Goal: Task Accomplishment & Management: Complete application form

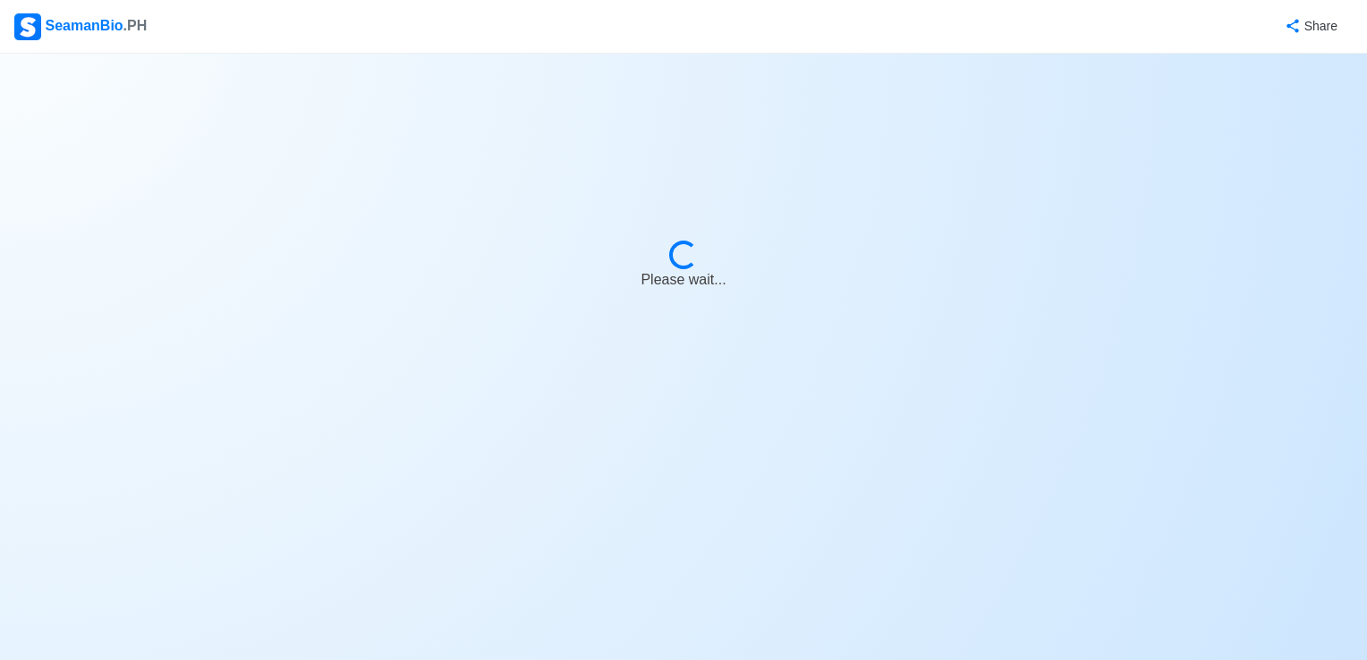
select select "Visible for Hiring"
select select "PH"
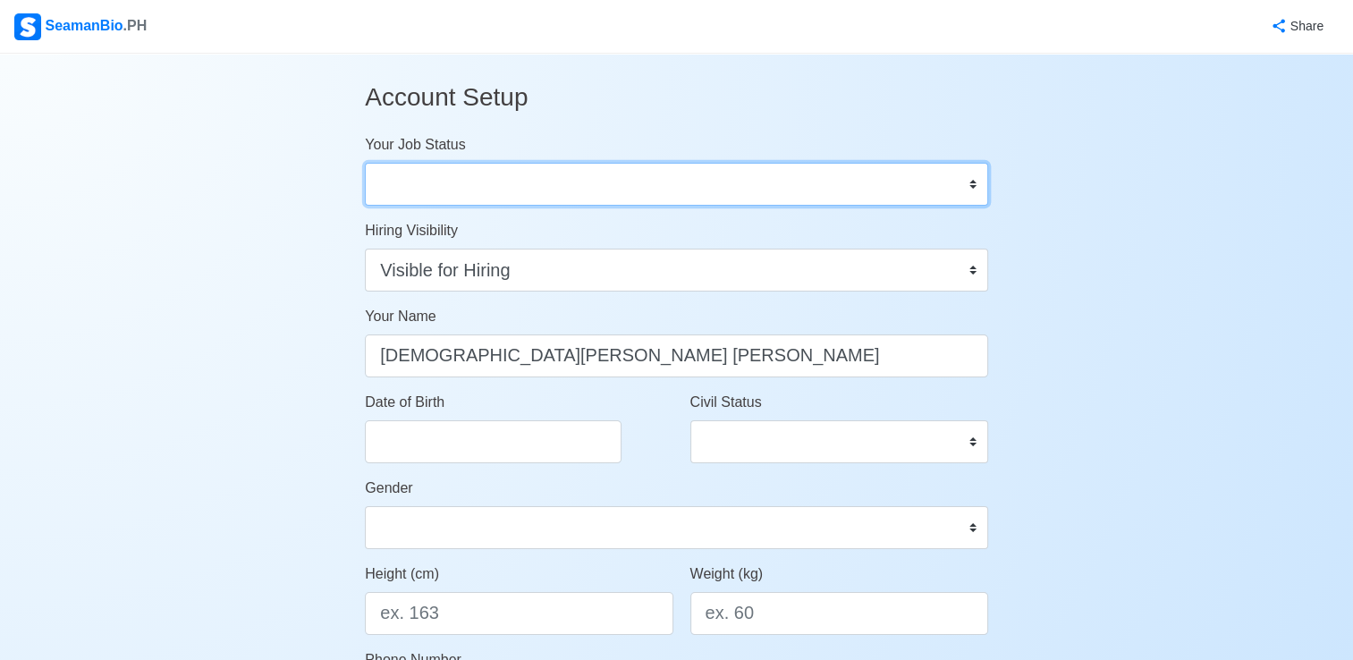
click at [606, 190] on select "Onboard Actively Looking for Job Not Looking for Job" at bounding box center [676, 184] width 623 height 43
select select "Actively Looking for Job"
click at [365, 163] on select "Onboard Actively Looking for Job Not Looking for Job" at bounding box center [676, 184] width 623 height 43
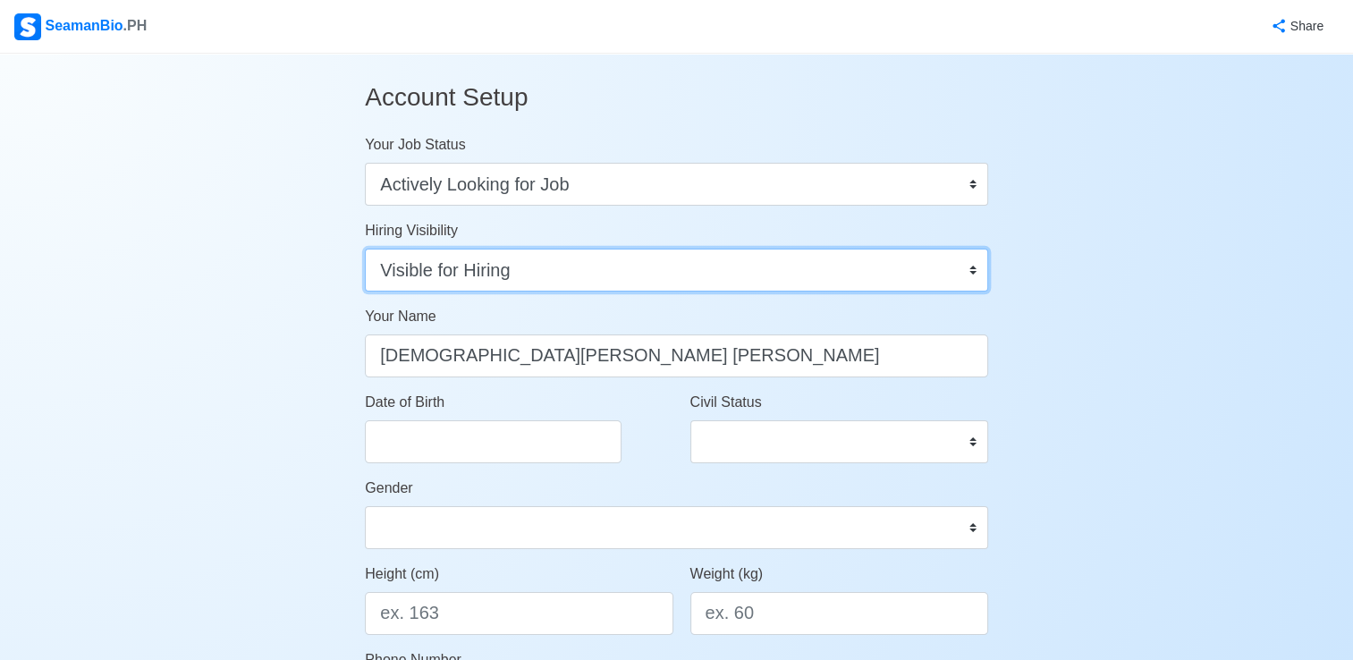
click at [518, 267] on select "Visible for Hiring Not Visible for Hiring" at bounding box center [676, 270] width 623 height 43
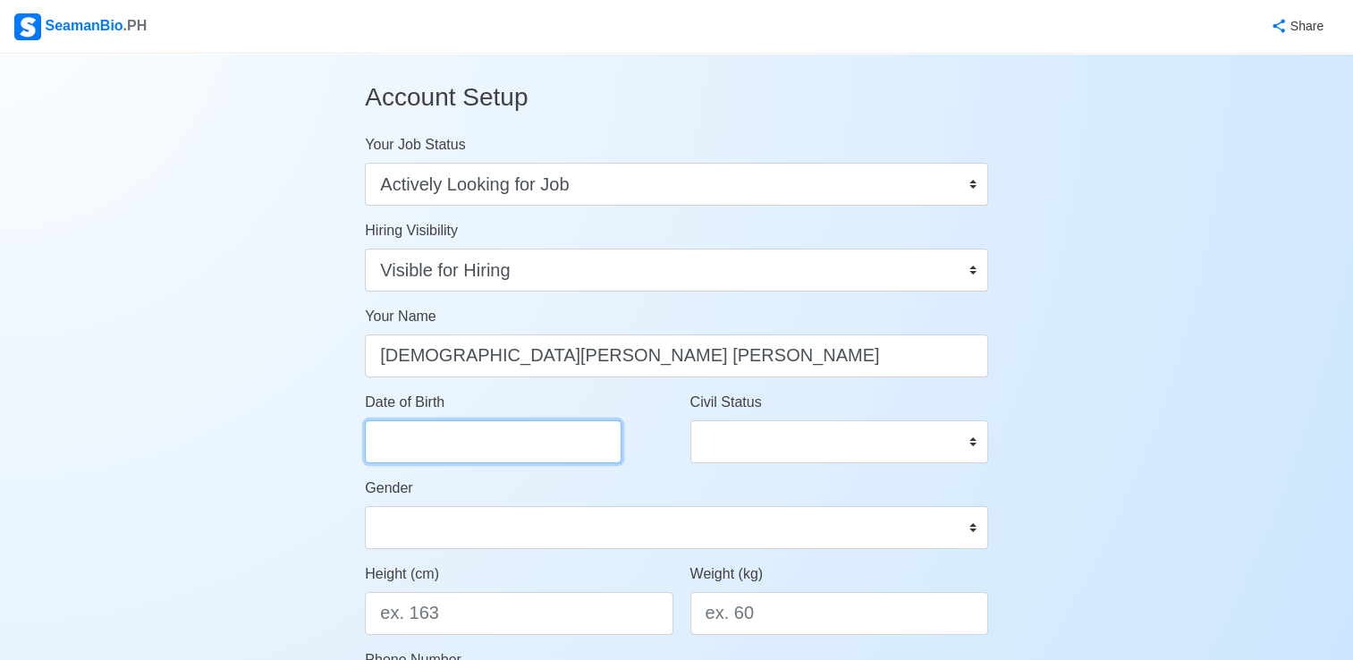
select select "****"
select select "*******"
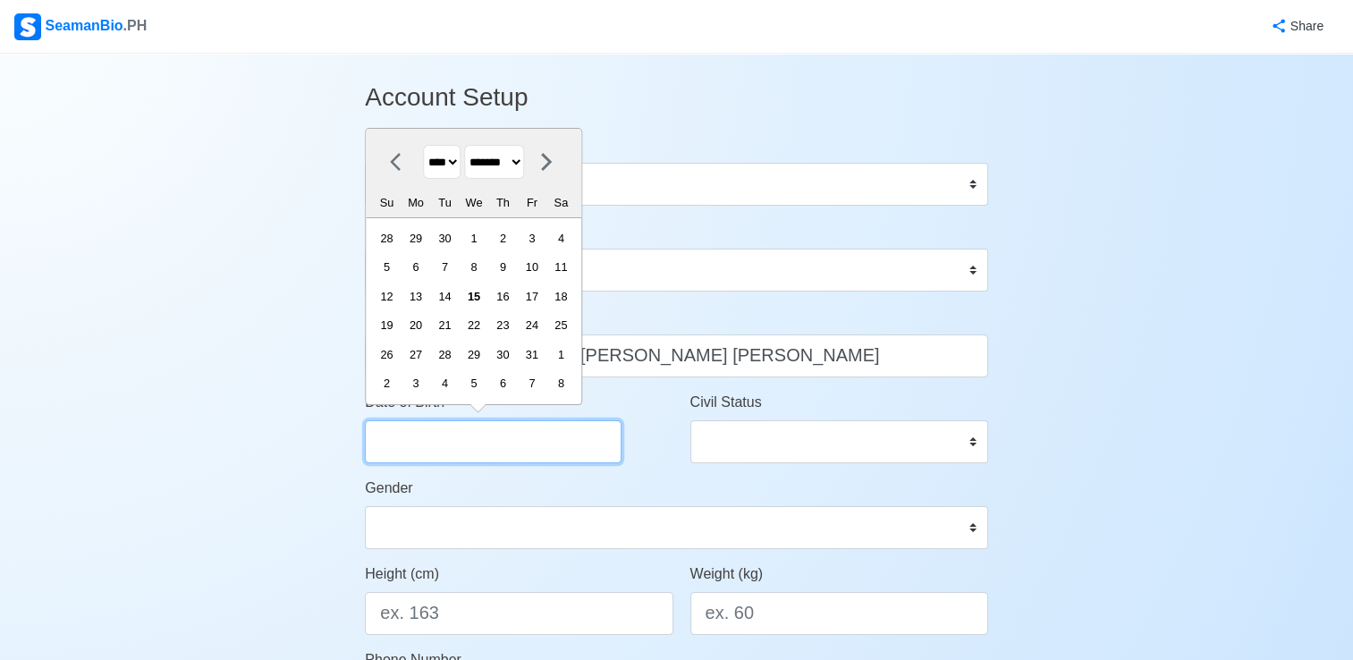
click at [544, 424] on input "Date of Birth" at bounding box center [493, 441] width 257 height 43
type input "05/23/2004"
select select "****"
select select "***"
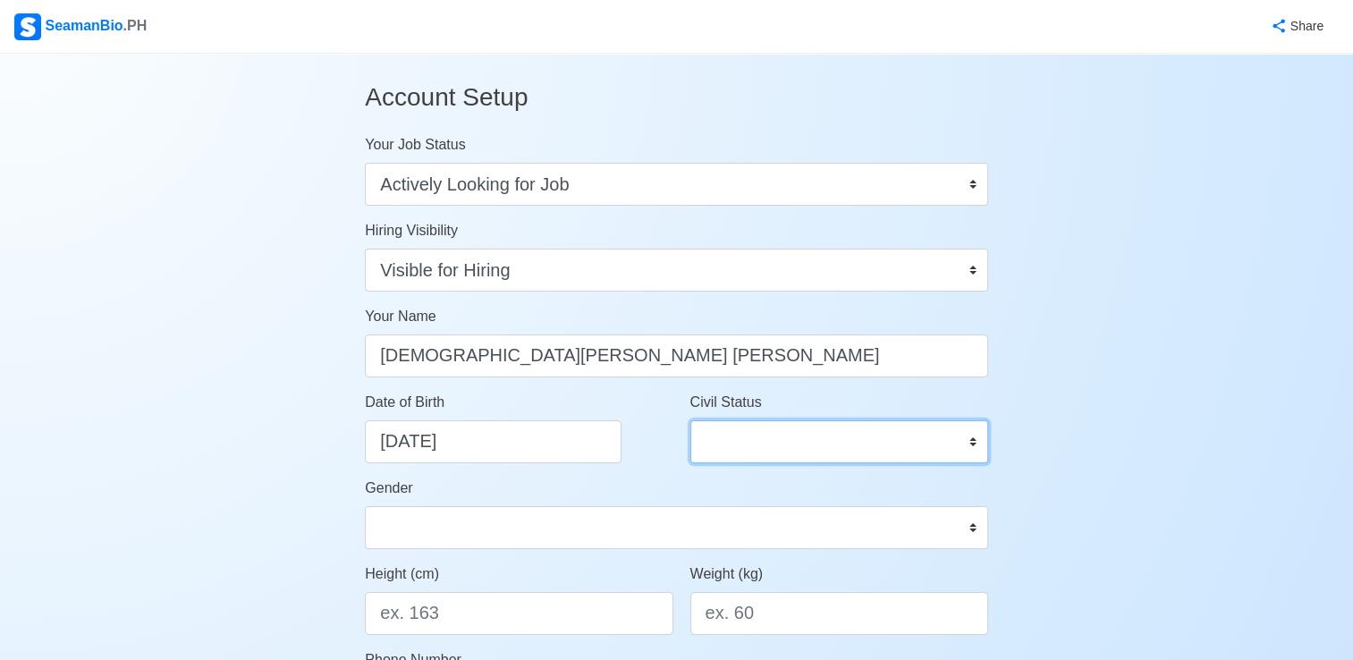
click at [781, 445] on select "Single Married Widowed Separated" at bounding box center [840, 441] width 298 height 43
select select "Single"
click at [691, 420] on select "Single Married Widowed Separated" at bounding box center [840, 441] width 298 height 43
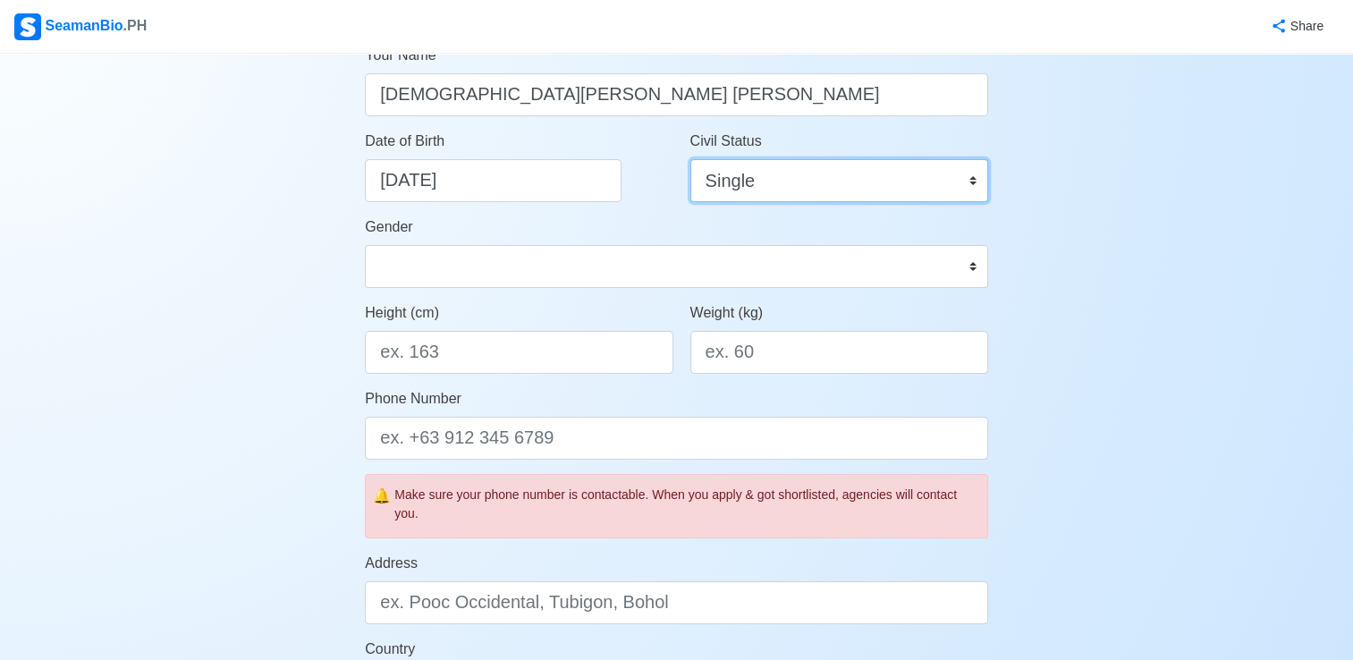
scroll to position [268, 0]
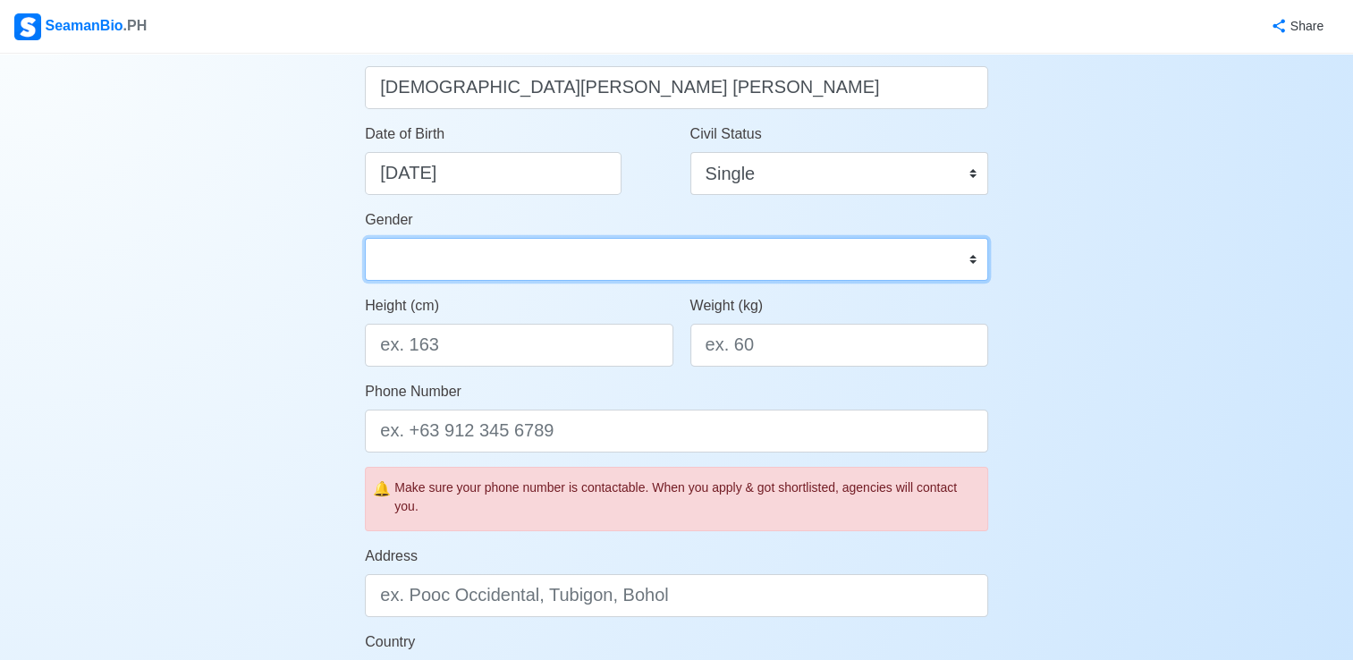
drag, startPoint x: 574, startPoint y: 242, endPoint x: 572, endPoint y: 271, distance: 29.6
click at [574, 242] on select "Male Female" at bounding box center [676, 259] width 623 height 43
select select "Male"
click at [365, 238] on select "Male Female" at bounding box center [676, 259] width 623 height 43
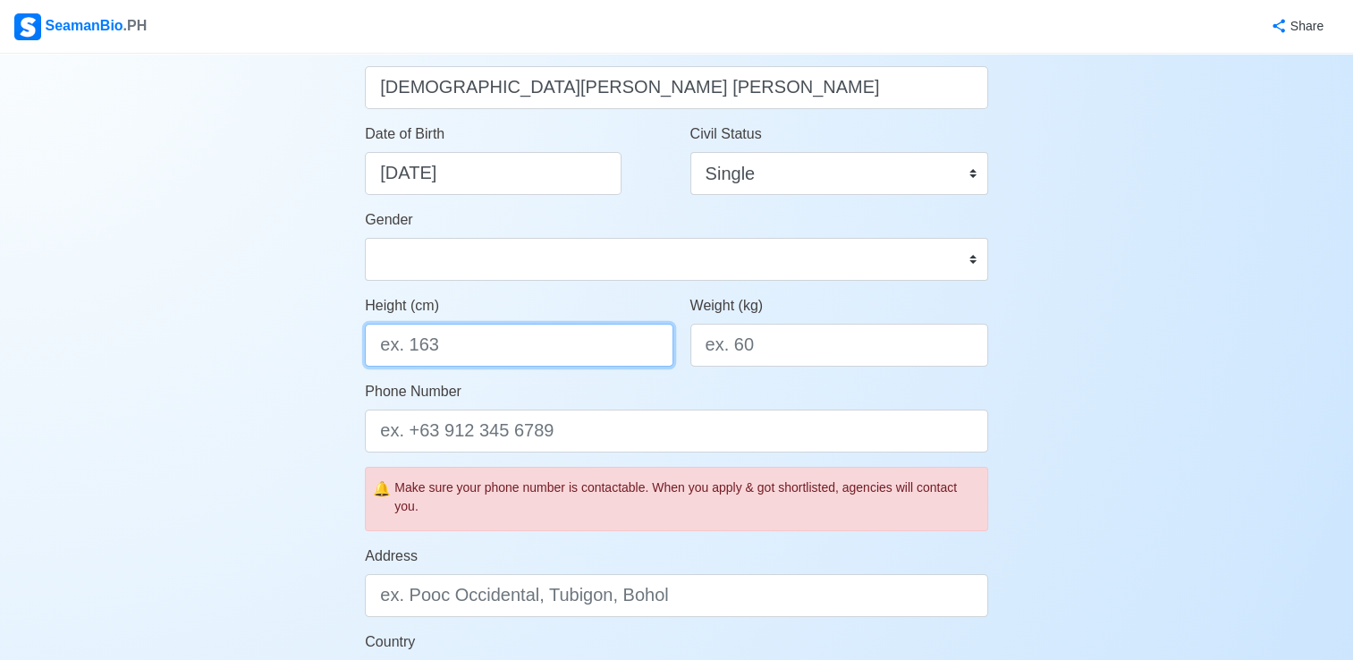
click at [479, 335] on input "Height (cm)" at bounding box center [519, 345] width 308 height 43
type input "164"
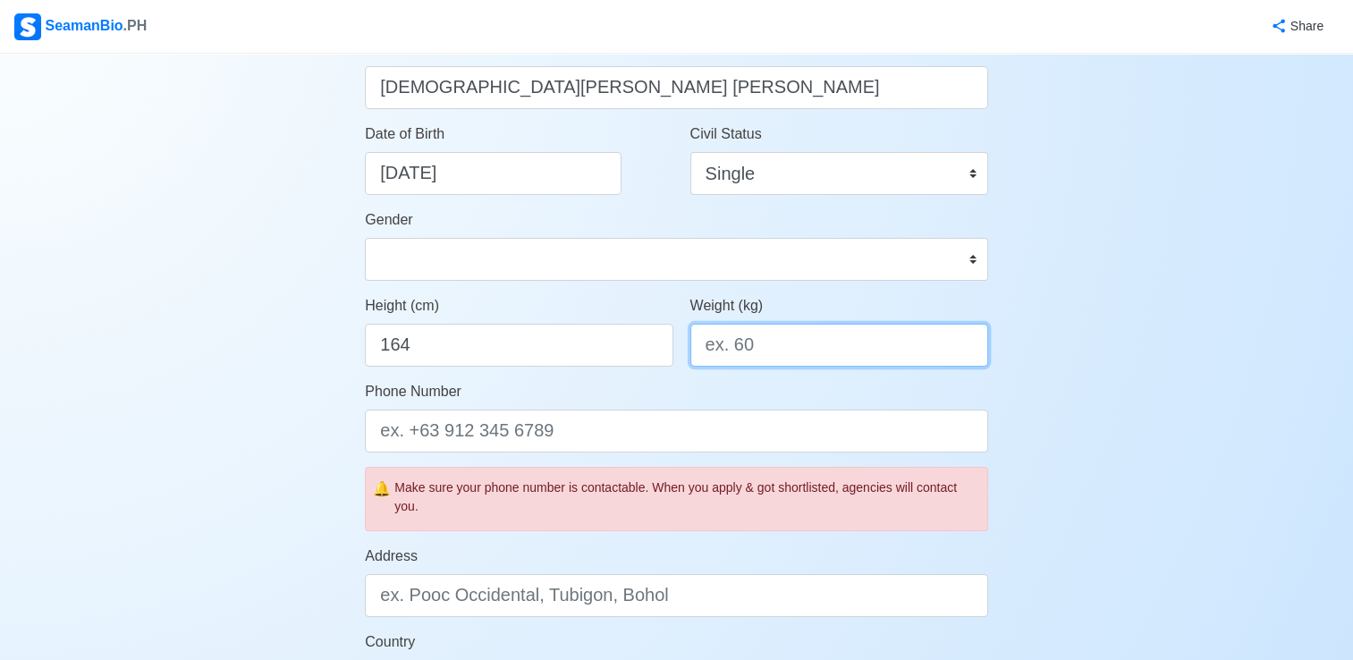
click at [778, 348] on input "Weight (kg)" at bounding box center [840, 345] width 298 height 43
type input "64"
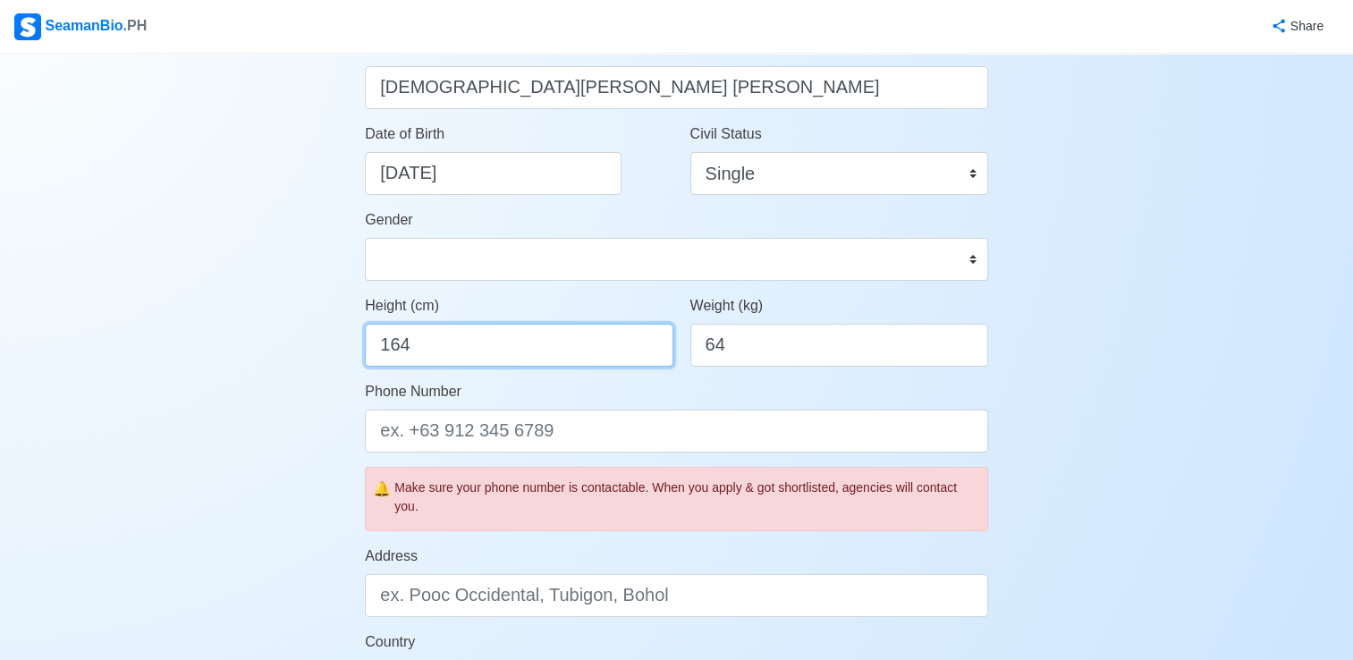
click at [457, 347] on input "164" at bounding box center [519, 345] width 308 height 43
type input "165"
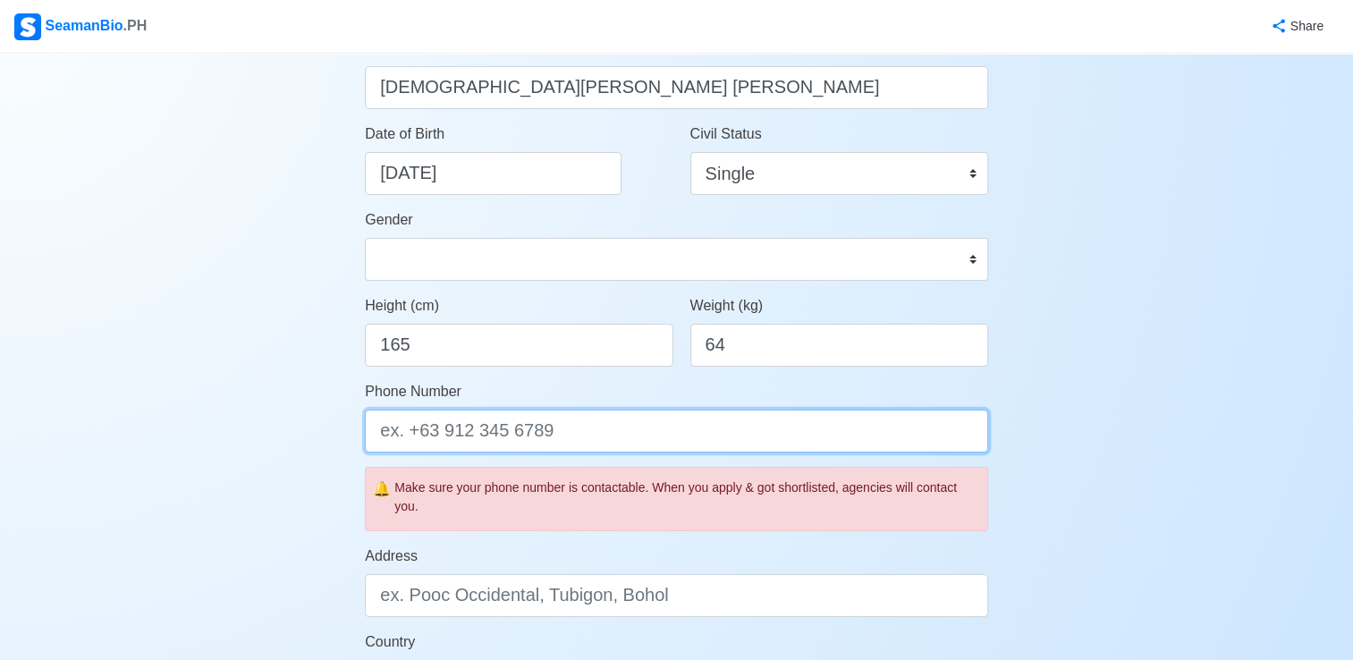
click at [523, 434] on input "Phone Number" at bounding box center [676, 431] width 623 height 43
click at [415, 439] on input "+63 9944531071" at bounding box center [676, 431] width 623 height 43
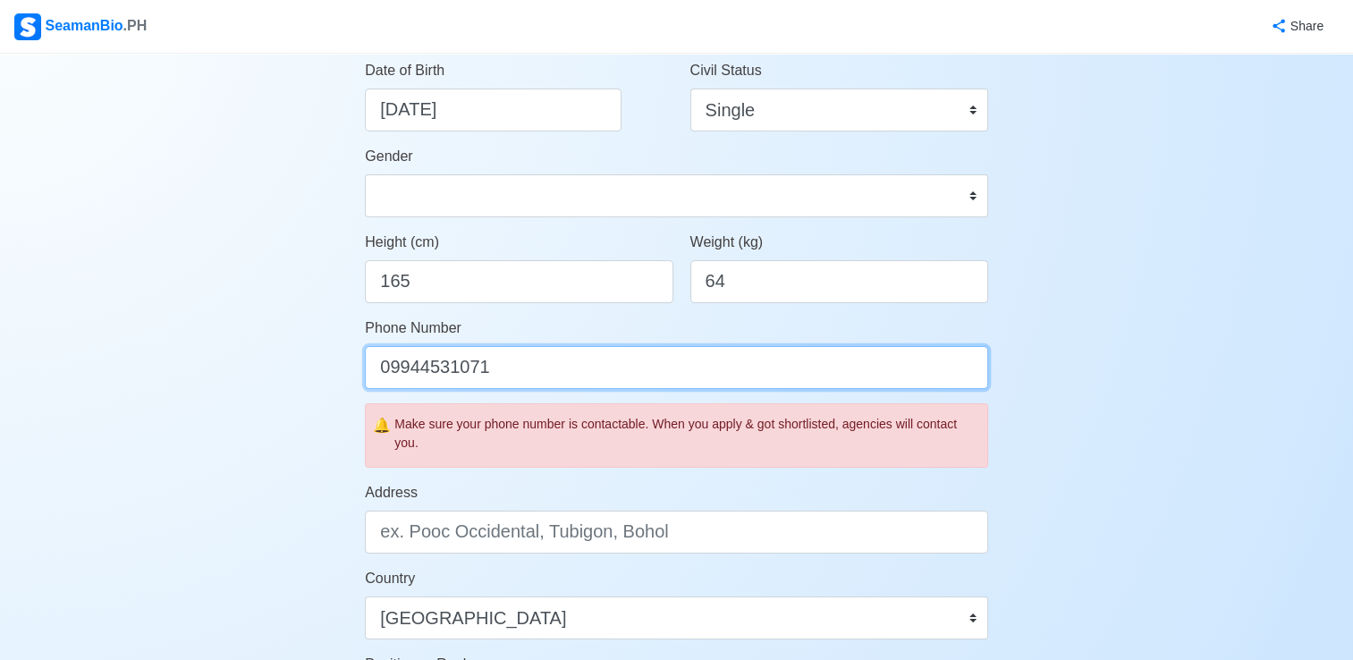
scroll to position [537, 0]
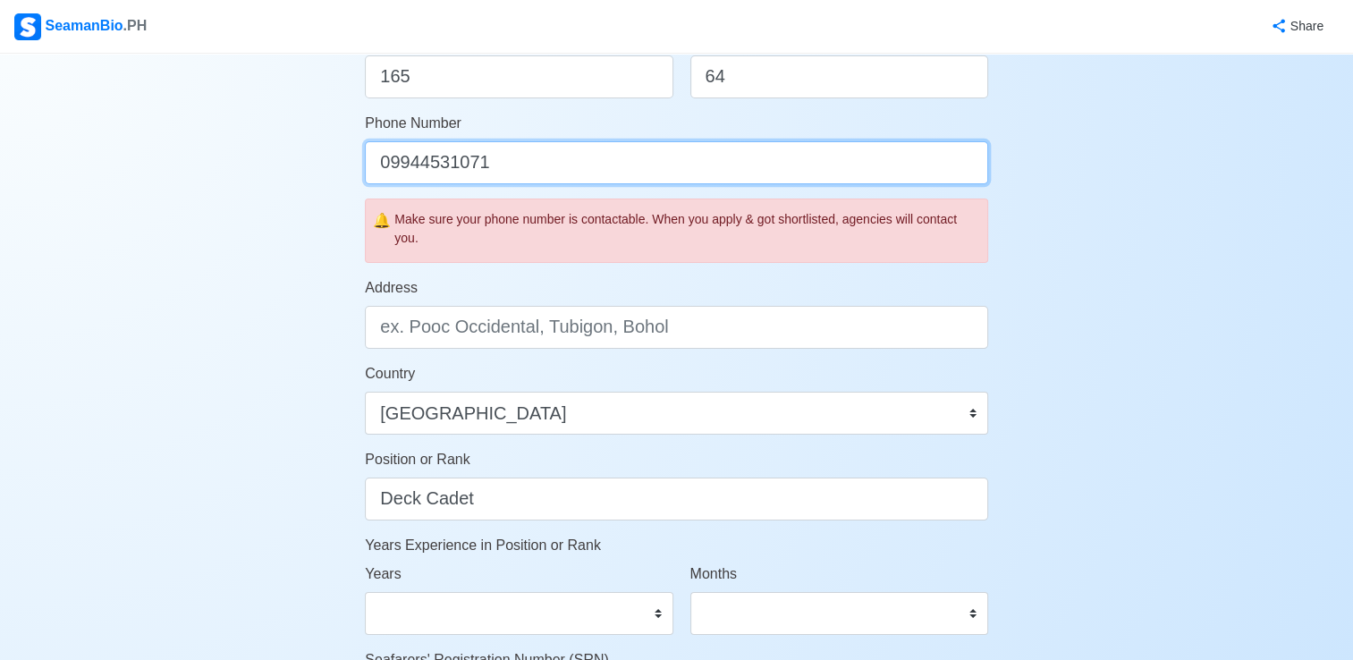
type input "09944531071"
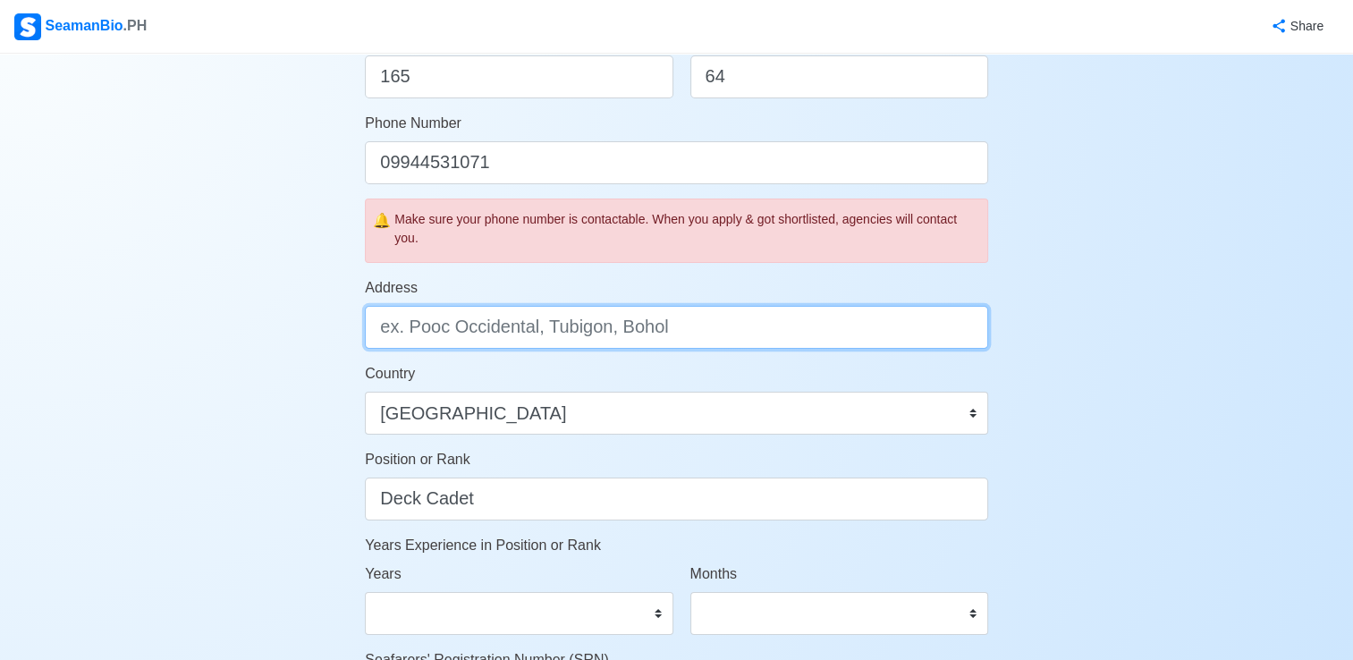
click at [550, 343] on input "Address" at bounding box center [676, 327] width 623 height 43
type input "d"
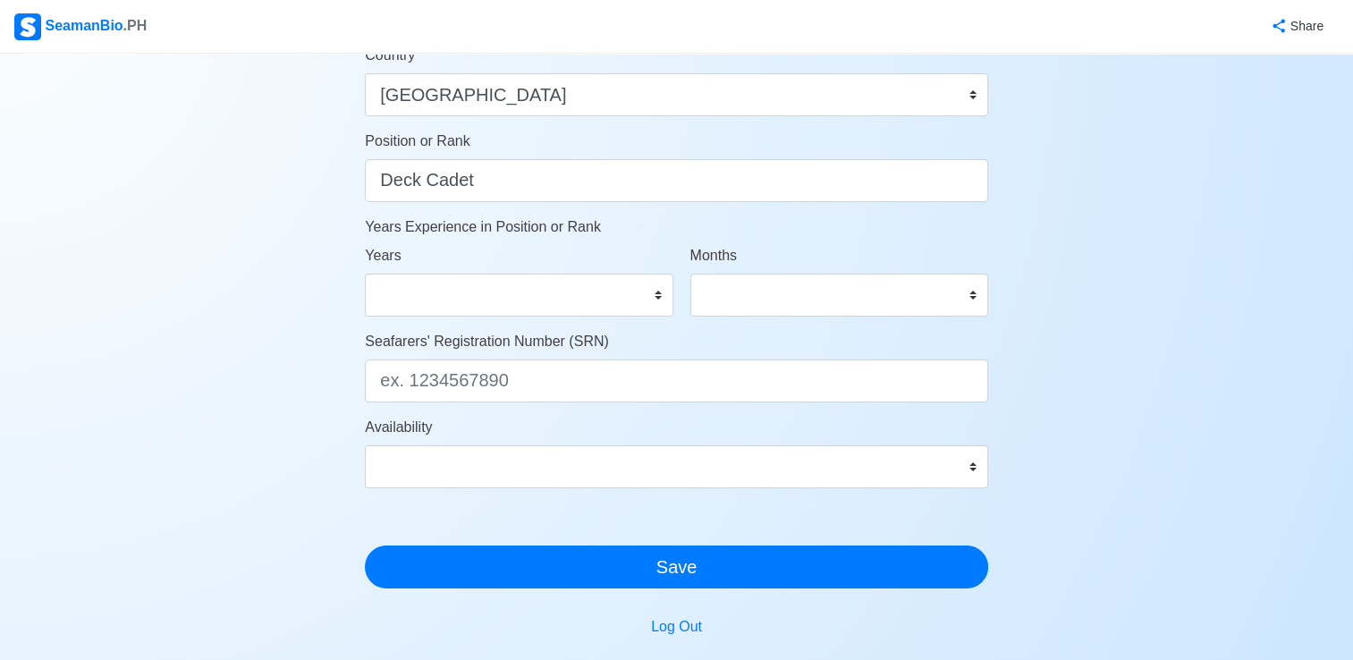
scroll to position [895, 0]
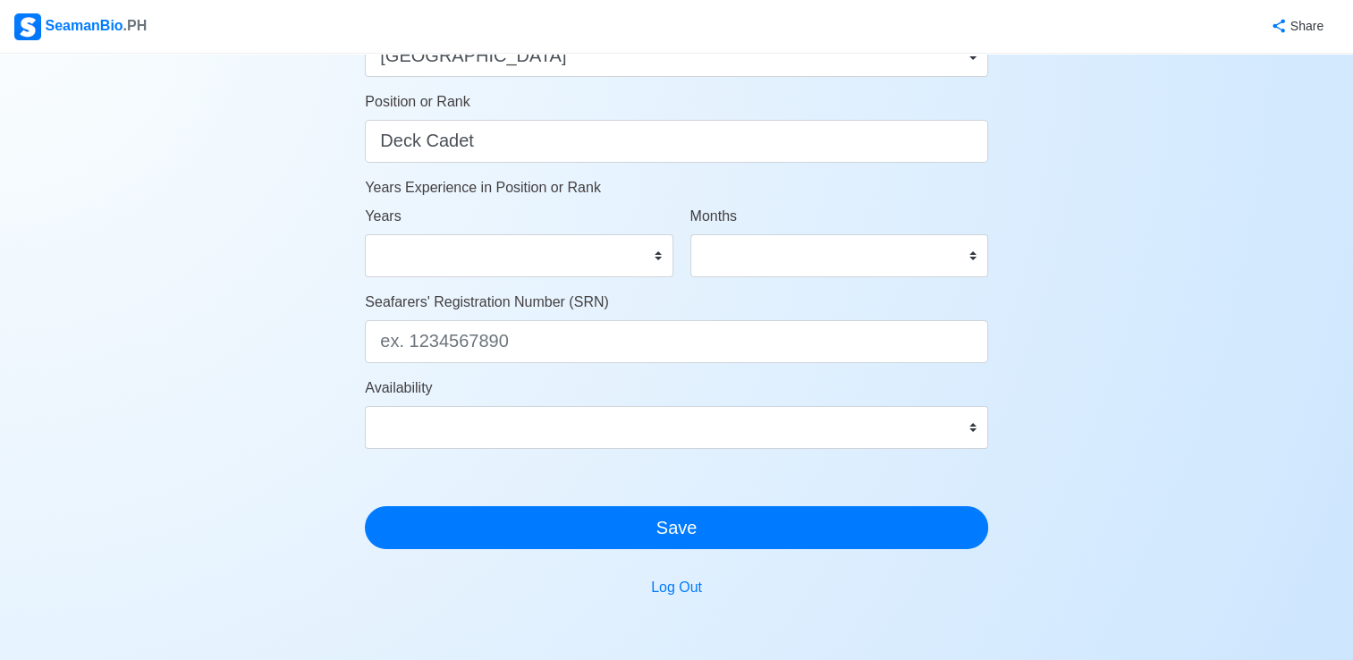
type input "Dulig, Labrador, Pangasinan"
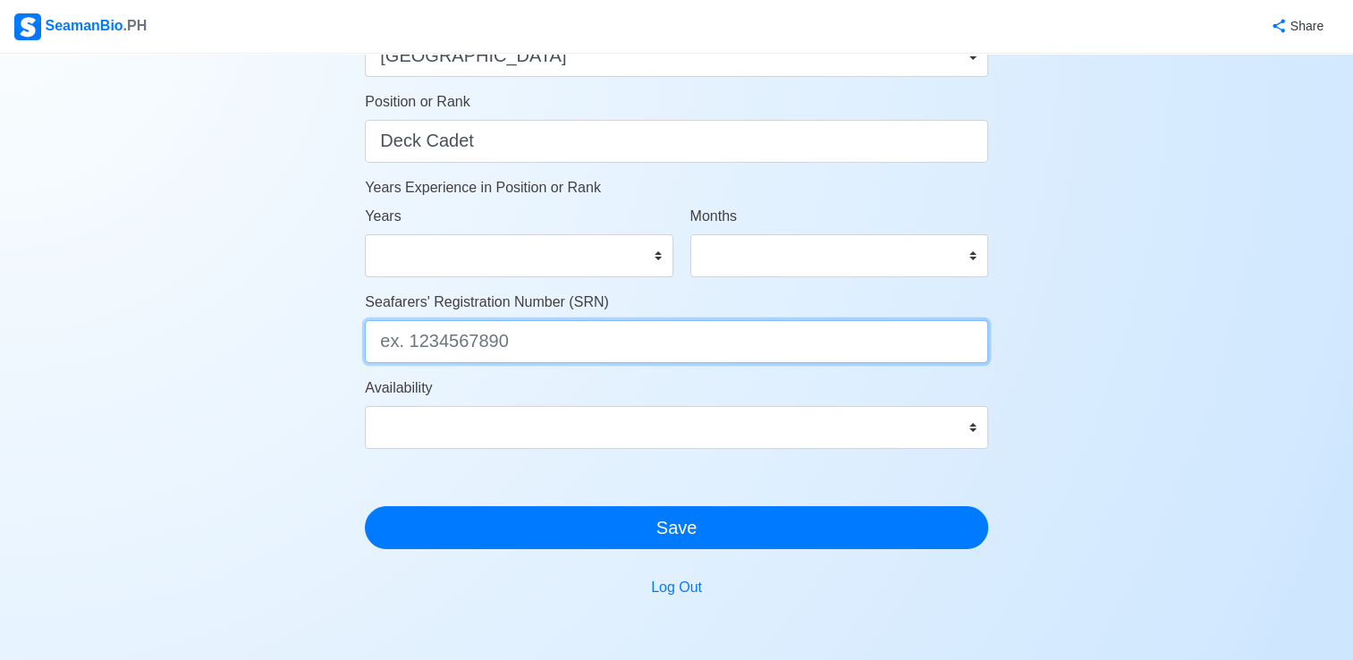
click at [581, 340] on input "Seafarers' Registration Number (SRN)" at bounding box center [676, 341] width 623 height 43
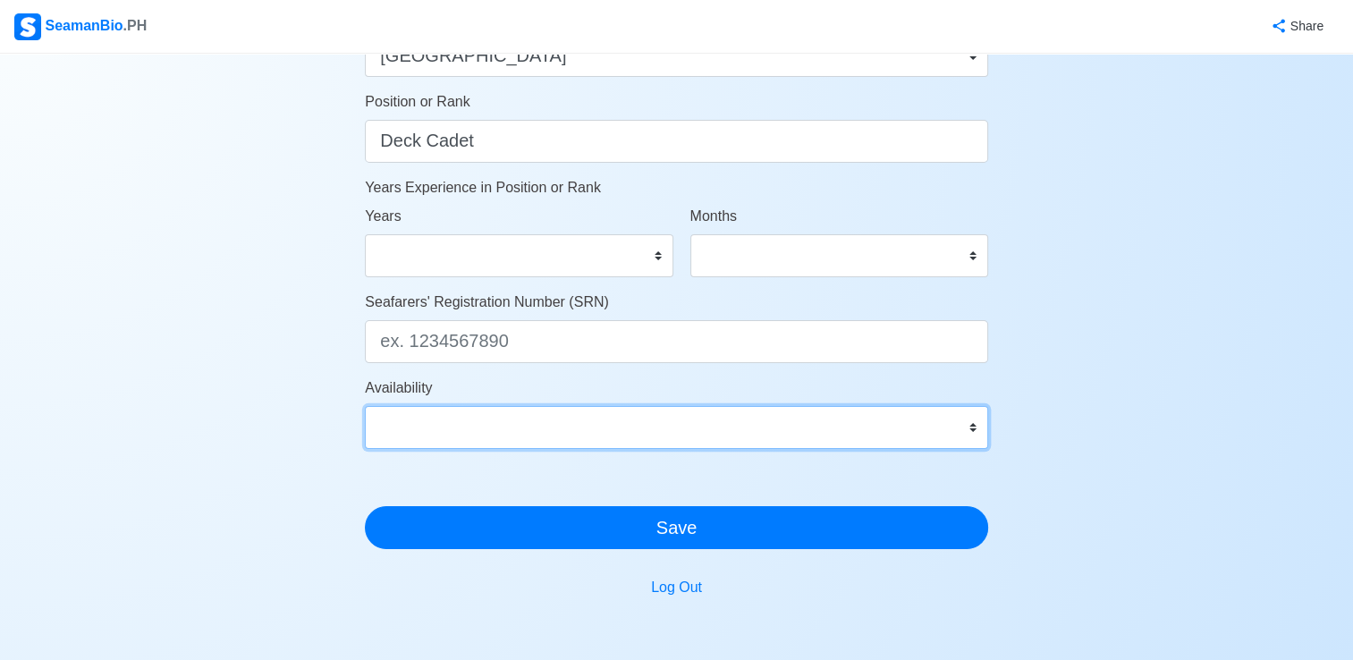
click at [661, 412] on select "Immediate Nov 2025 Dec 2025 Jan 2026 Feb 2026 Mar 2026 Apr 2026 May 2026 Jun 20…" at bounding box center [676, 427] width 623 height 43
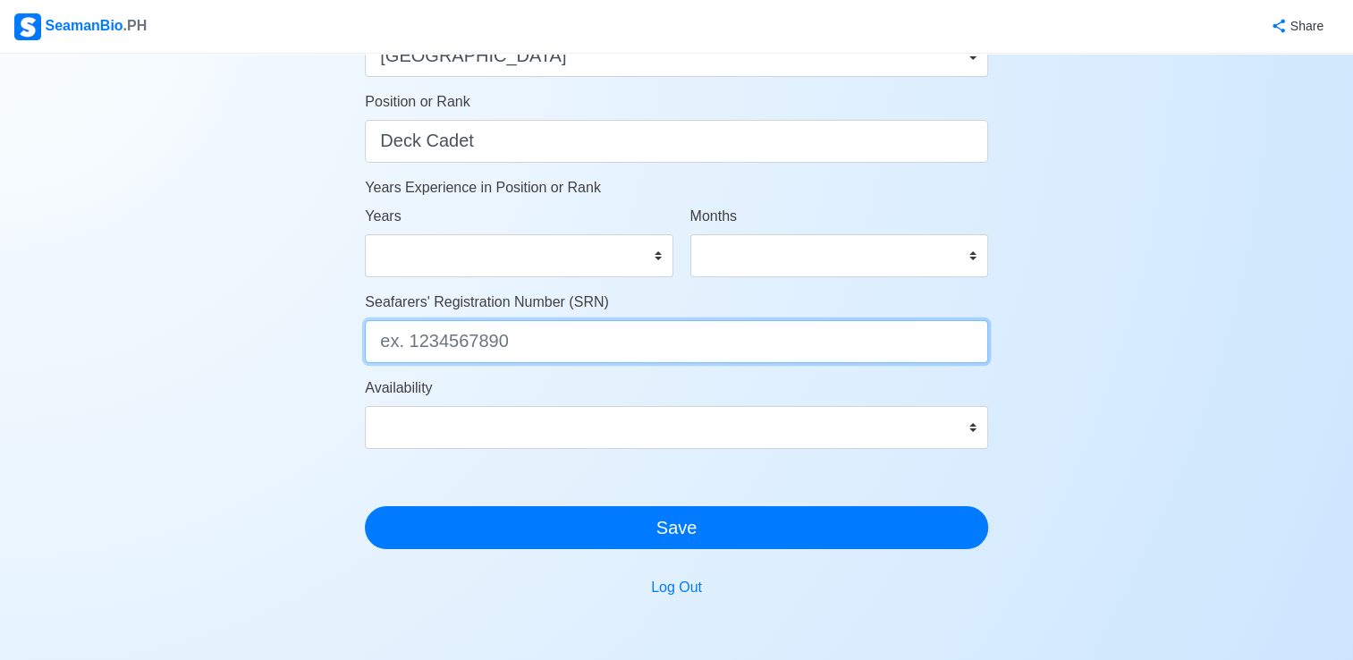
click at [603, 357] on input "Seafarers' Registration Number (SRN)" at bounding box center [676, 341] width 623 height 43
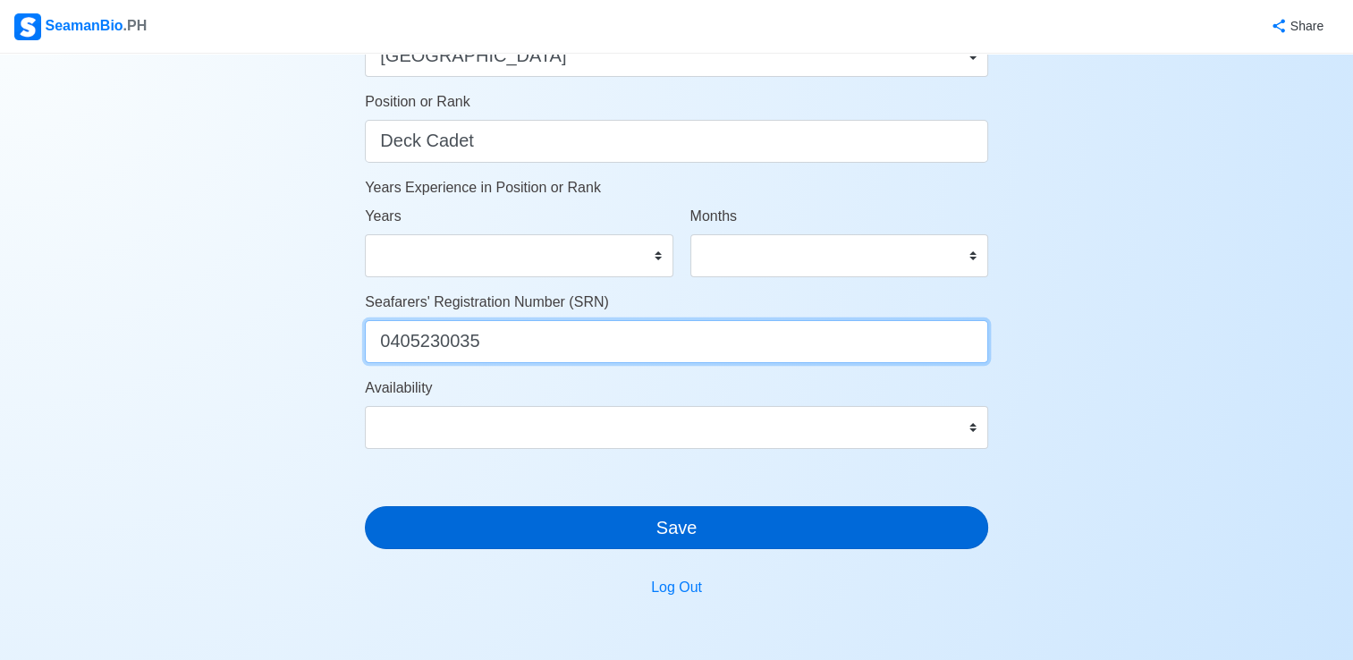
type input "0405230035"
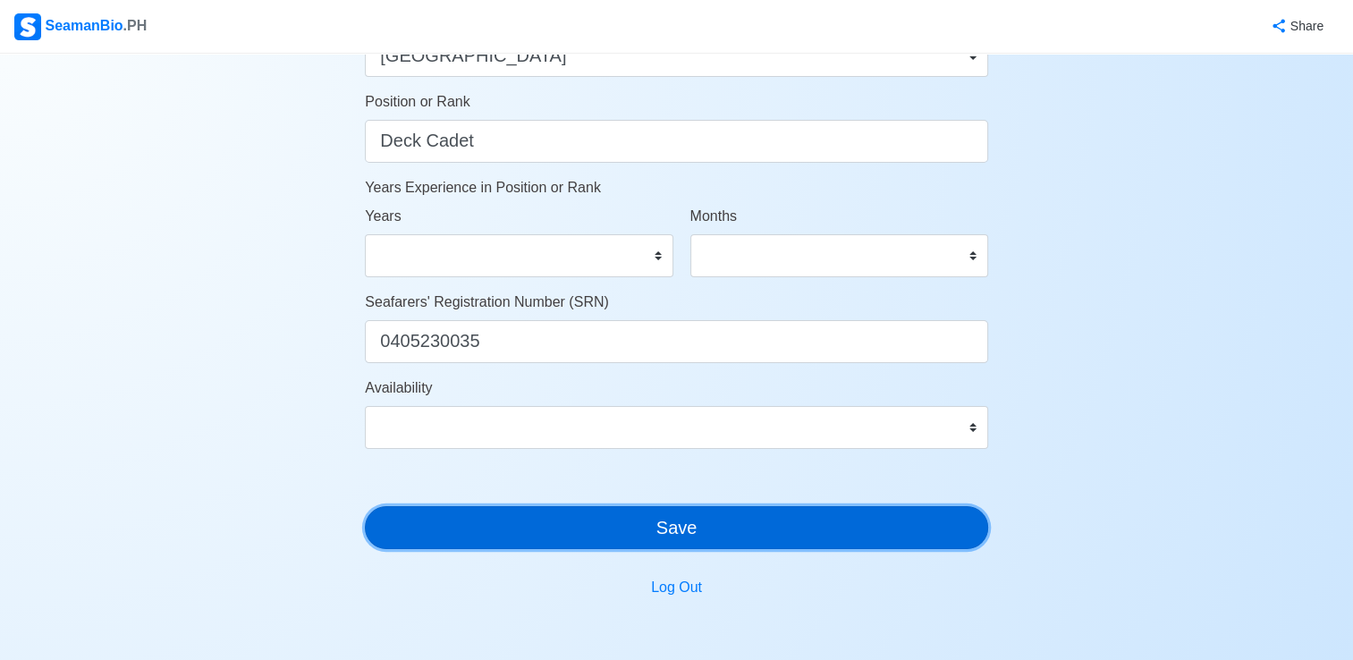
click at [632, 524] on button "Save" at bounding box center [676, 527] width 623 height 43
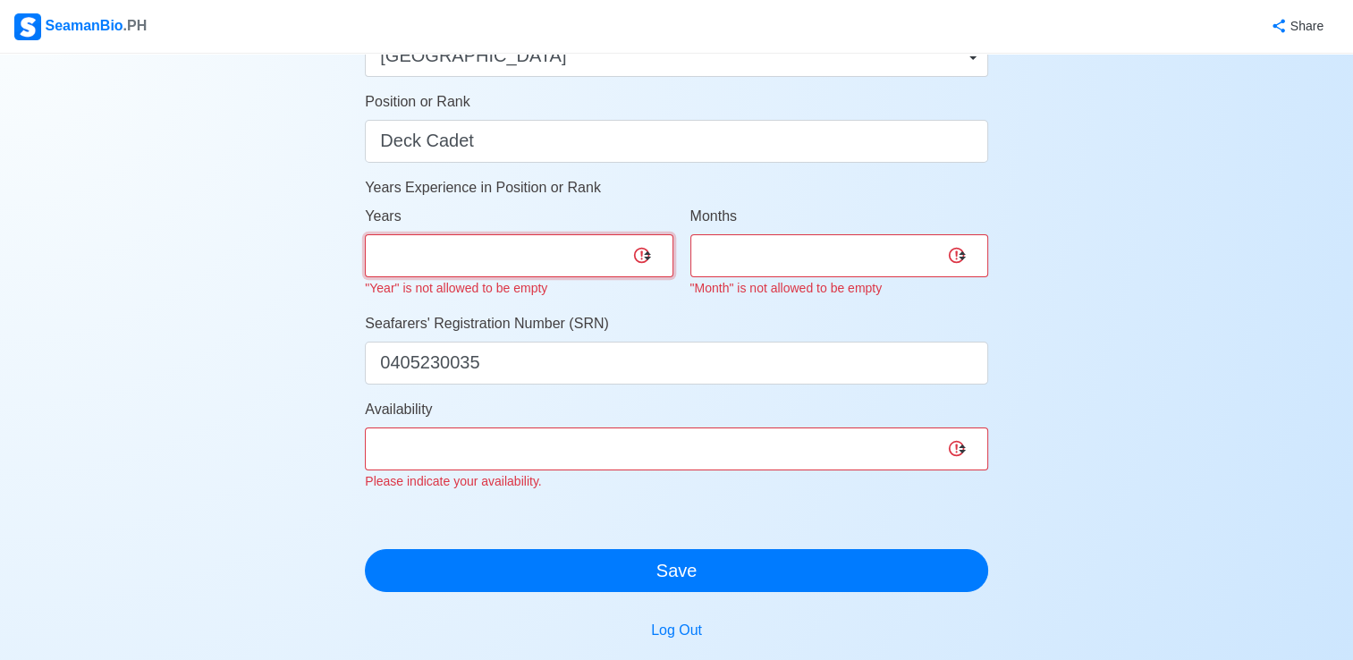
click at [571, 246] on select "0 1 2 3 4 5 6 7 8 9 10 11 12 13 14 15 16 17 18 19 20 21 22 23 24 25 26 27 28 29…" at bounding box center [519, 255] width 308 height 43
select select "0"
click at [365, 234] on select "0 1 2 3 4 5 6 7 8 9 10 11 12 13 14 15 16 17 18 19 20 21 22 23 24 25 26 27 28 29…" at bounding box center [519, 255] width 308 height 43
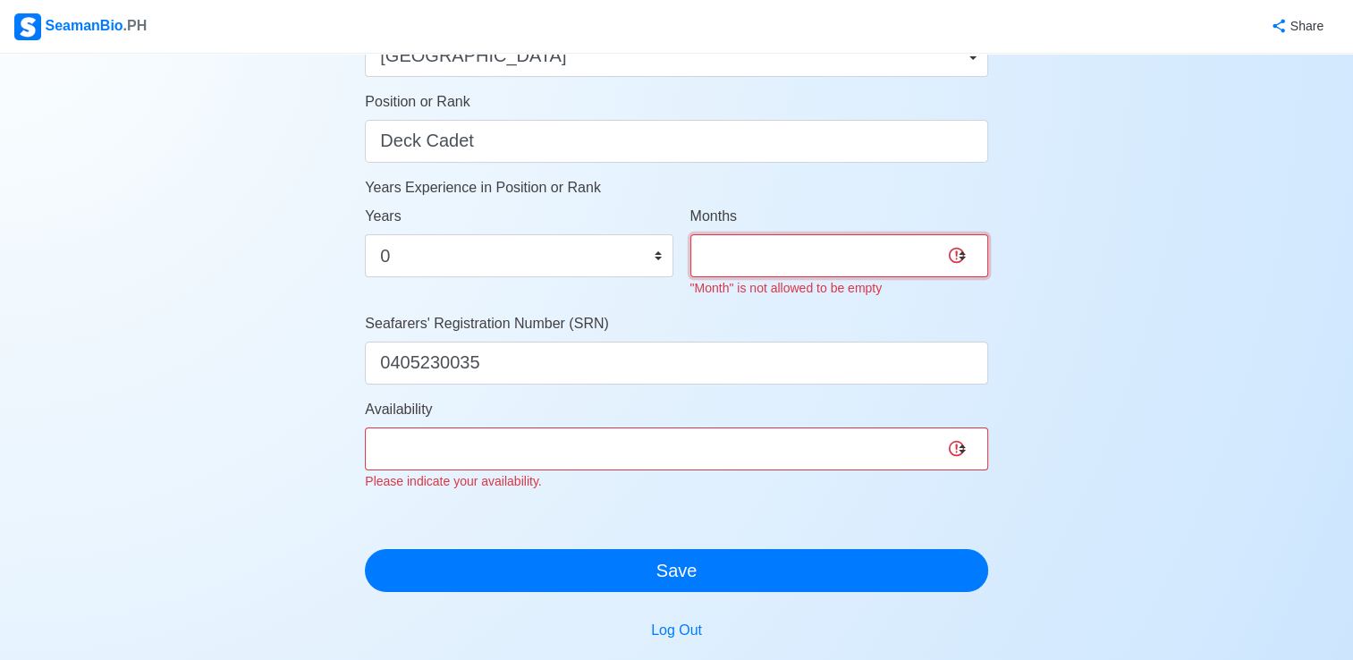
drag, startPoint x: 813, startPoint y: 249, endPoint x: 802, endPoint y: 251, distance: 11.1
click at [813, 249] on select "0 1 2 3 4 5 6 7 8 9 10 11" at bounding box center [840, 255] width 298 height 43
select select "0"
click at [691, 234] on select "0 1 2 3 4 5 6 7 8 9 10 11" at bounding box center [840, 255] width 298 height 43
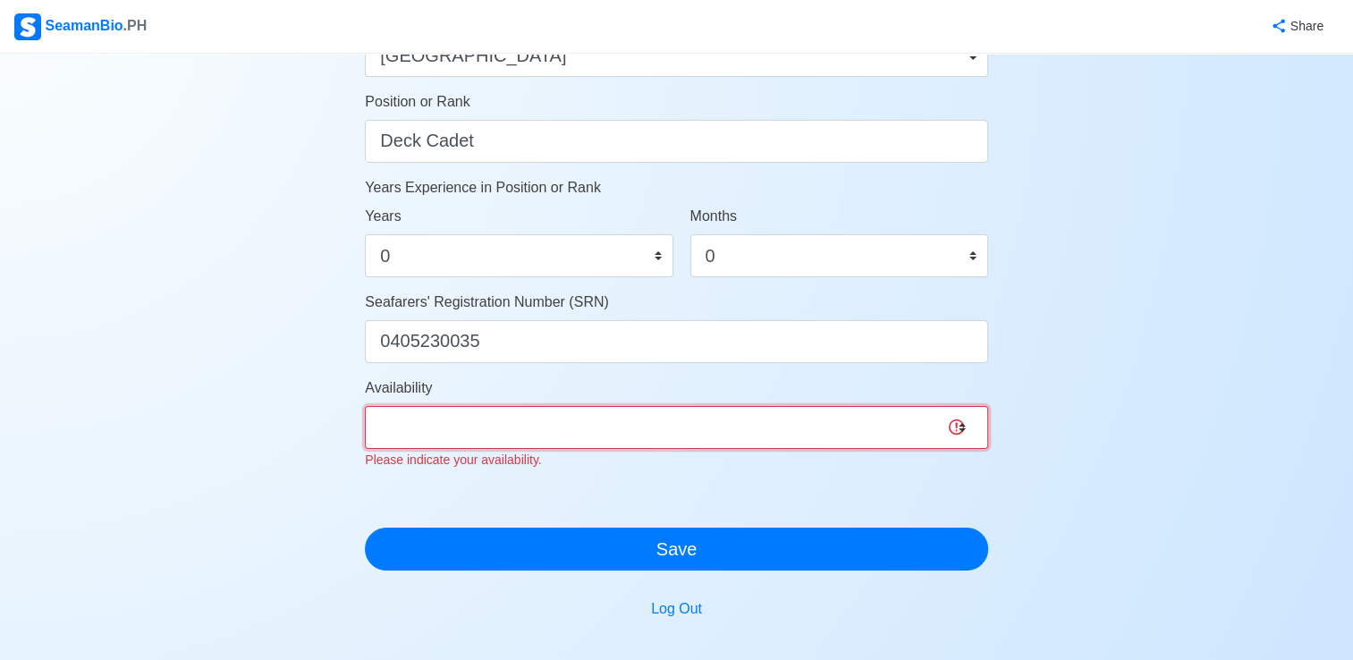
click at [547, 430] on select "Immediate Nov 2025 Dec 2025 Jan 2026 Feb 2026 Mar 2026 Apr 2026 May 2026 Jun 20…" at bounding box center [676, 427] width 623 height 43
select select "4102416000000"
click at [365, 406] on select "Immediate Nov 2025 Dec 2025 Jan 2026 Feb 2026 Mar 2026 Apr 2026 May 2026 Jun 20…" at bounding box center [676, 427] width 623 height 43
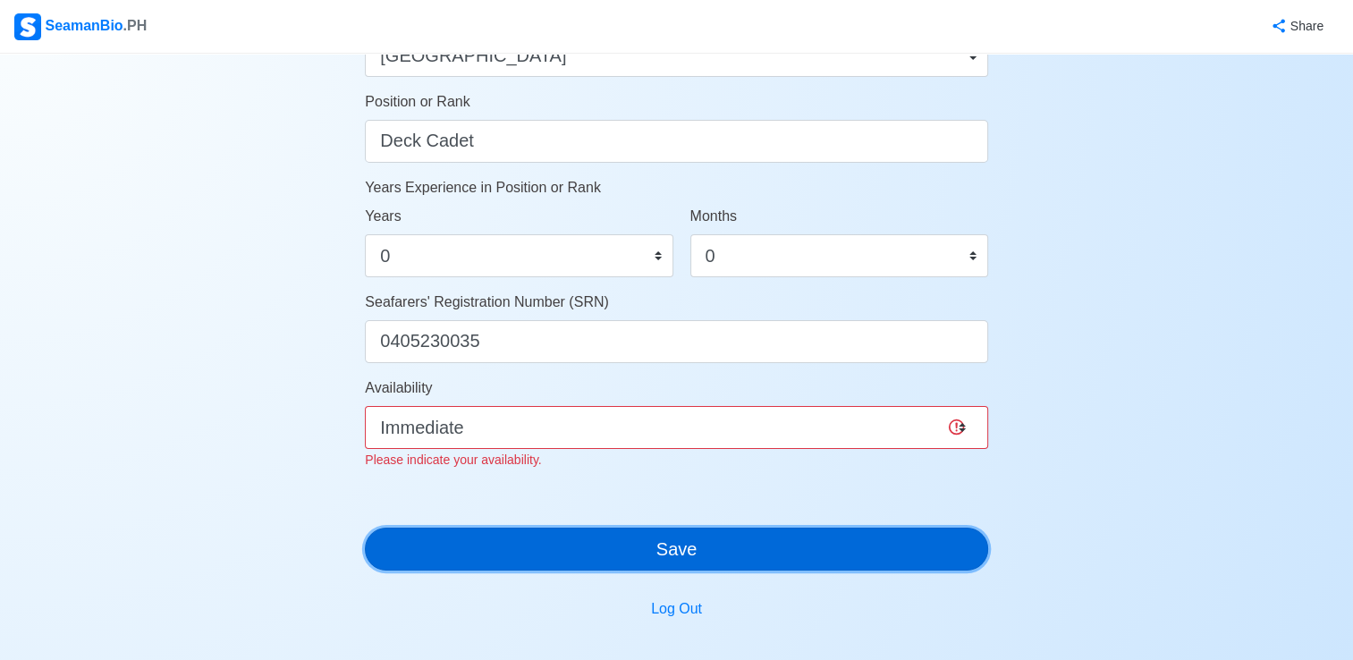
click at [614, 543] on button "Save" at bounding box center [676, 549] width 623 height 43
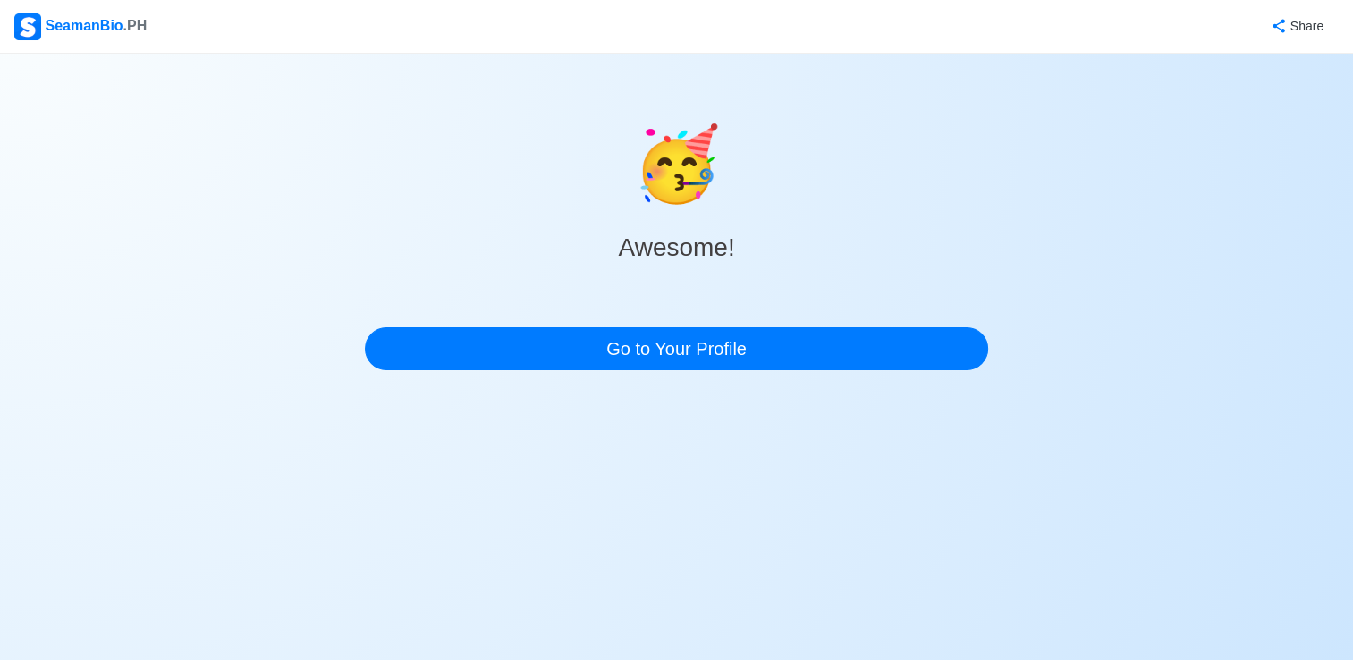
scroll to position [0, 0]
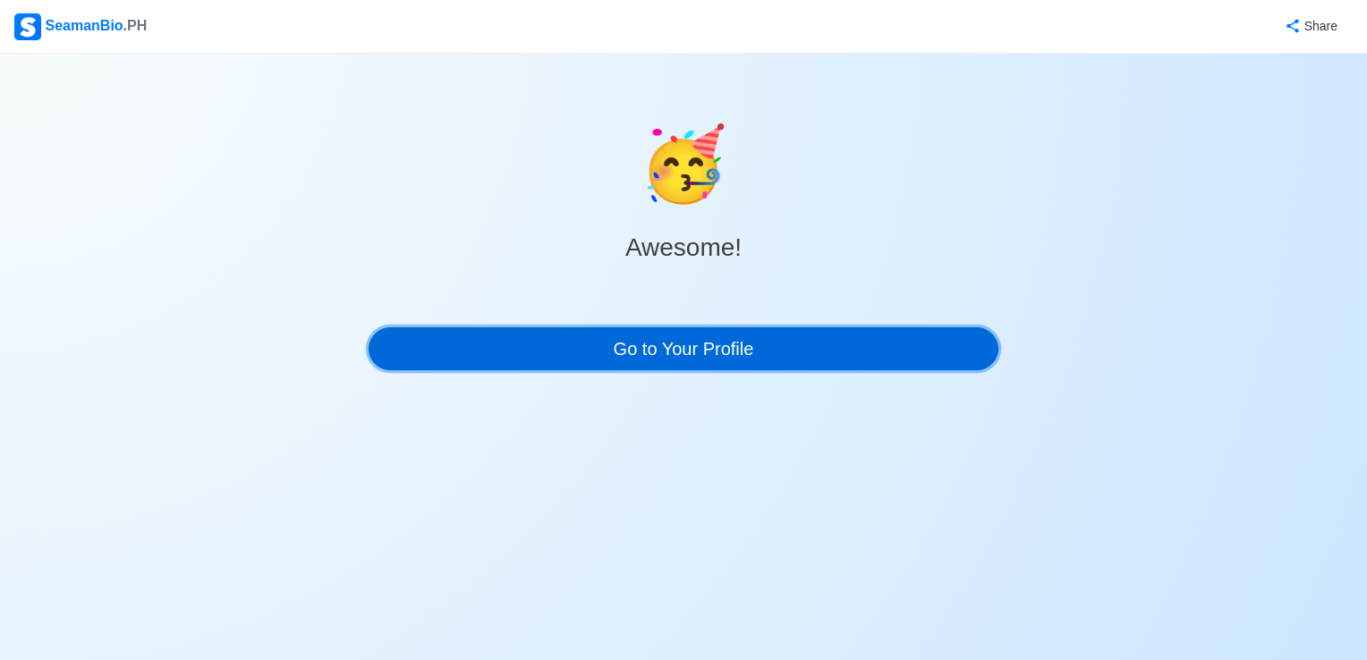
click at [708, 362] on link "Go to Your Profile" at bounding box center [684, 348] width 630 height 43
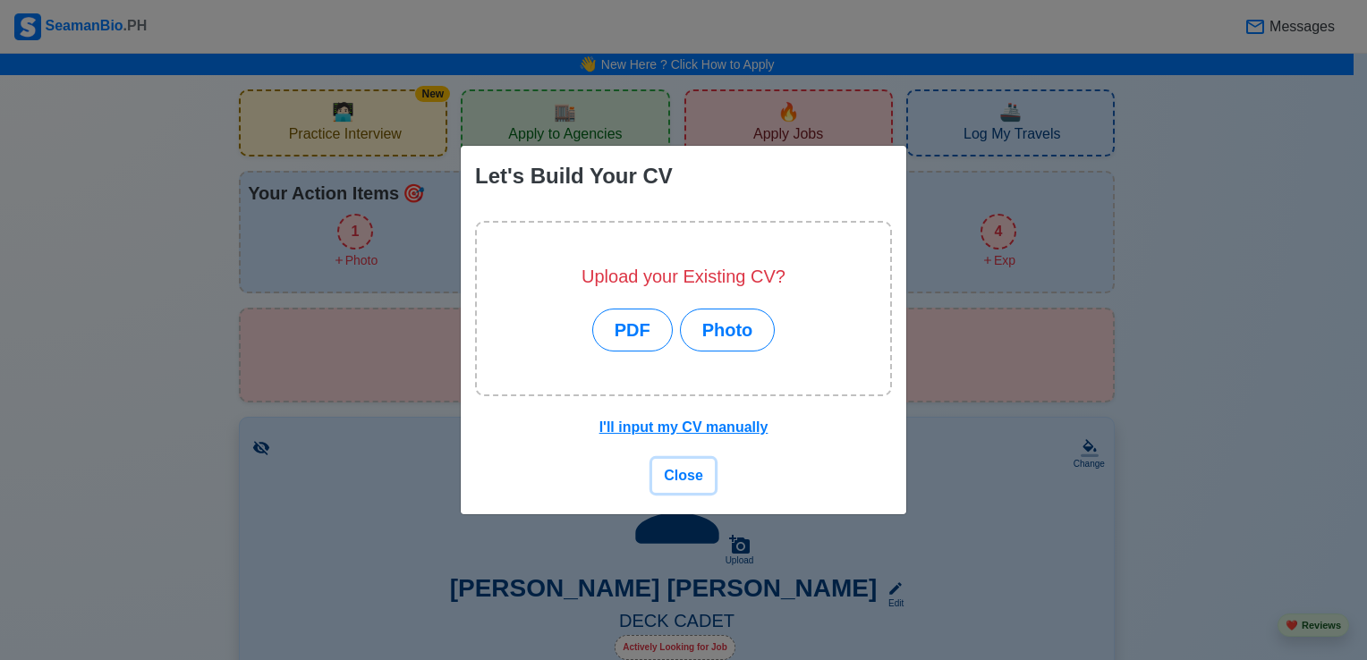
click at [683, 471] on span "Close" at bounding box center [683, 475] width 39 height 15
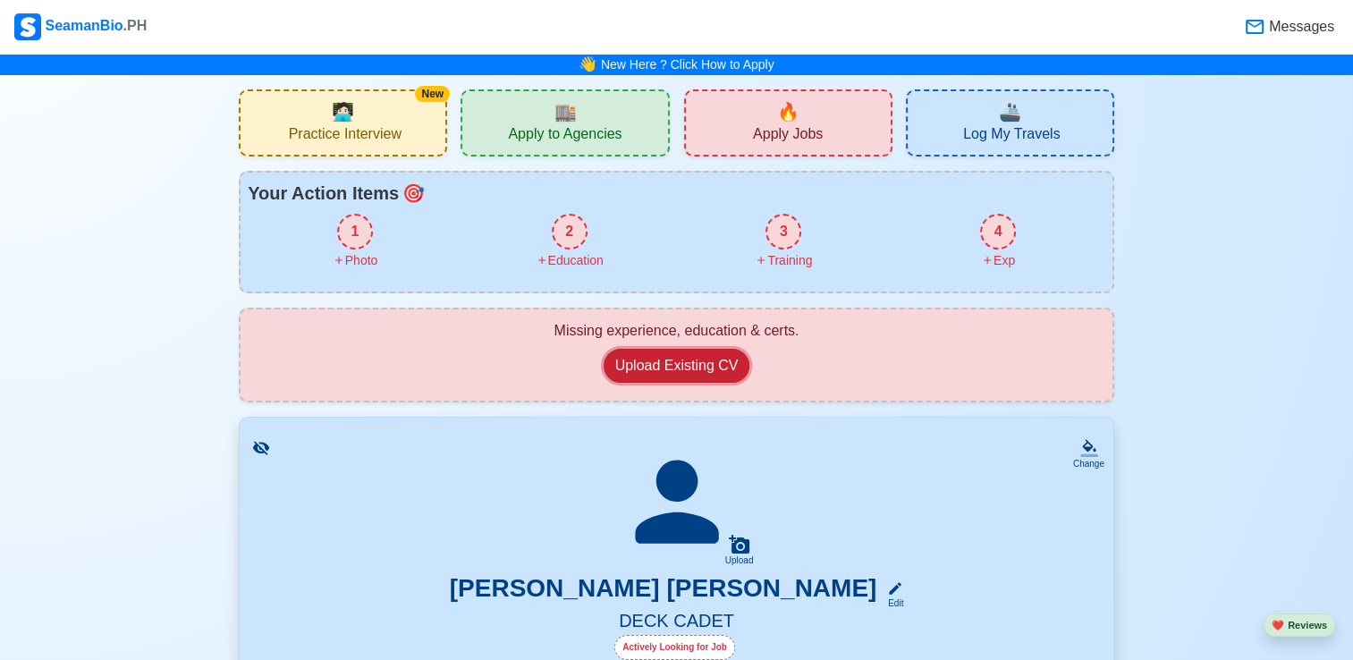
click at [706, 361] on button "Upload Existing CV" at bounding box center [677, 366] width 147 height 34
click at [512, 140] on span "Apply to Agencies" at bounding box center [565, 136] width 114 height 22
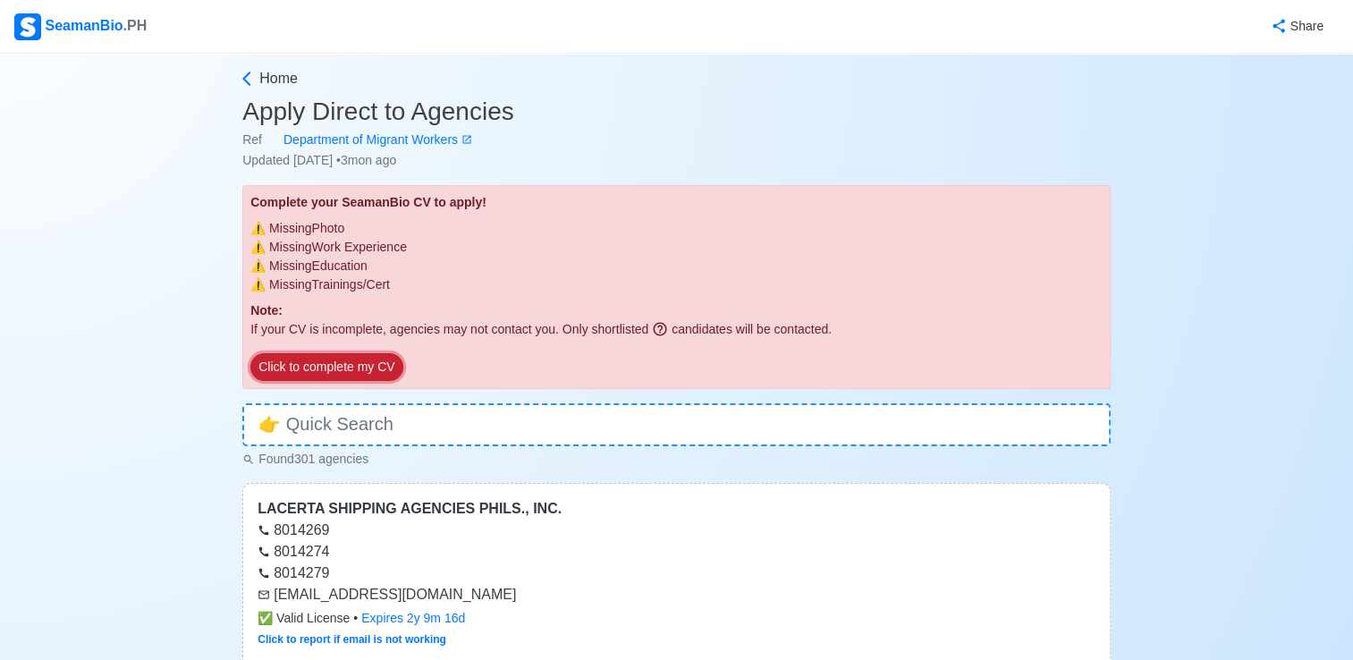
click at [330, 360] on button "Click to complete my CV" at bounding box center [326, 367] width 152 height 28
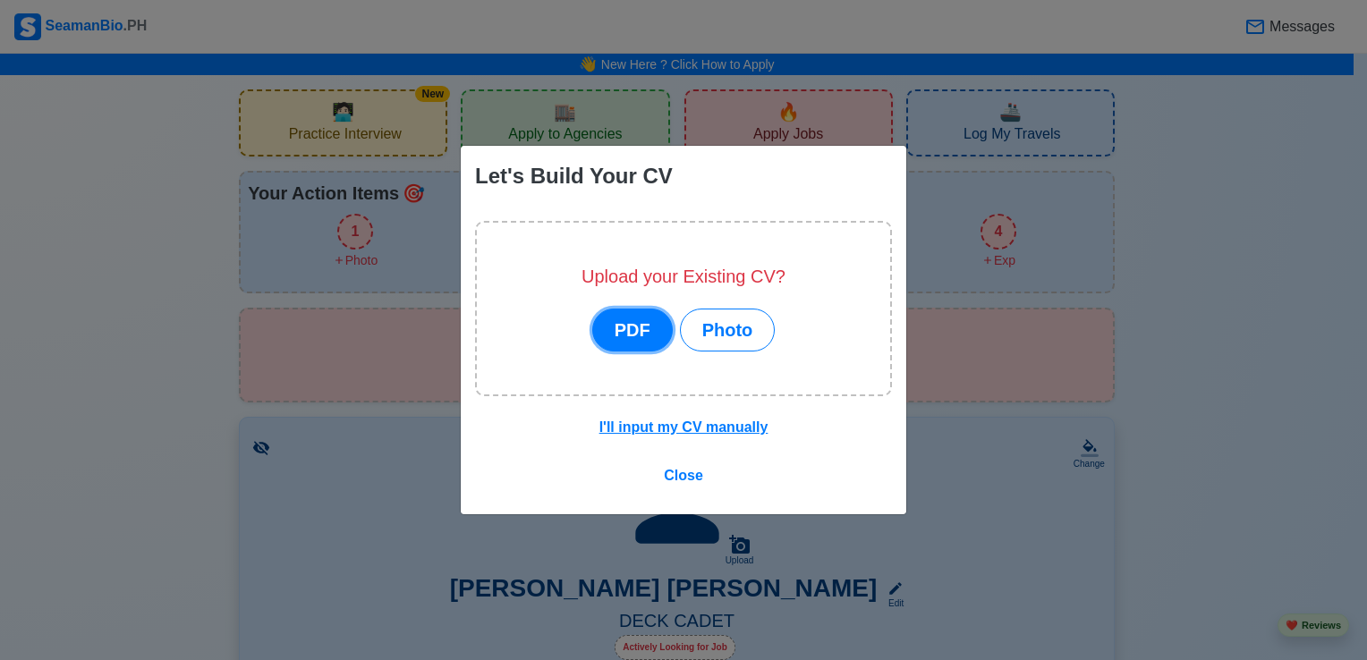
click at [655, 331] on button "PDF" at bounding box center [632, 330] width 81 height 43
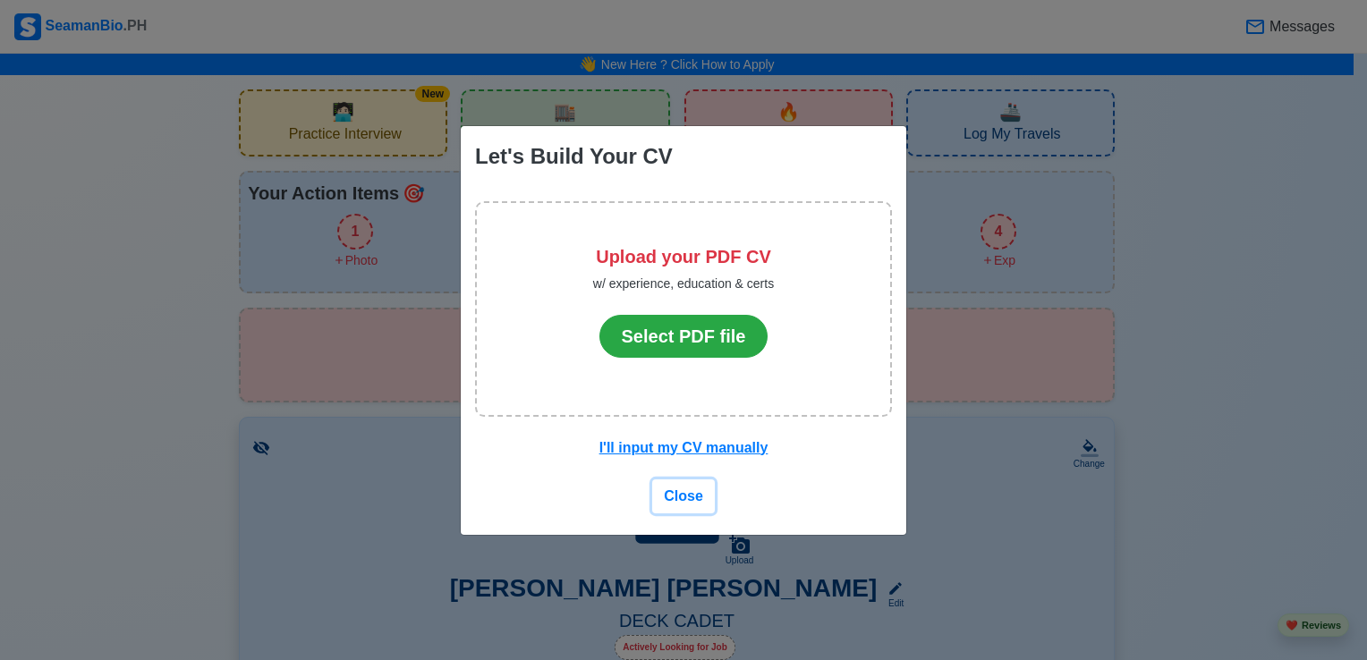
click at [693, 496] on span "Close" at bounding box center [683, 495] width 39 height 15
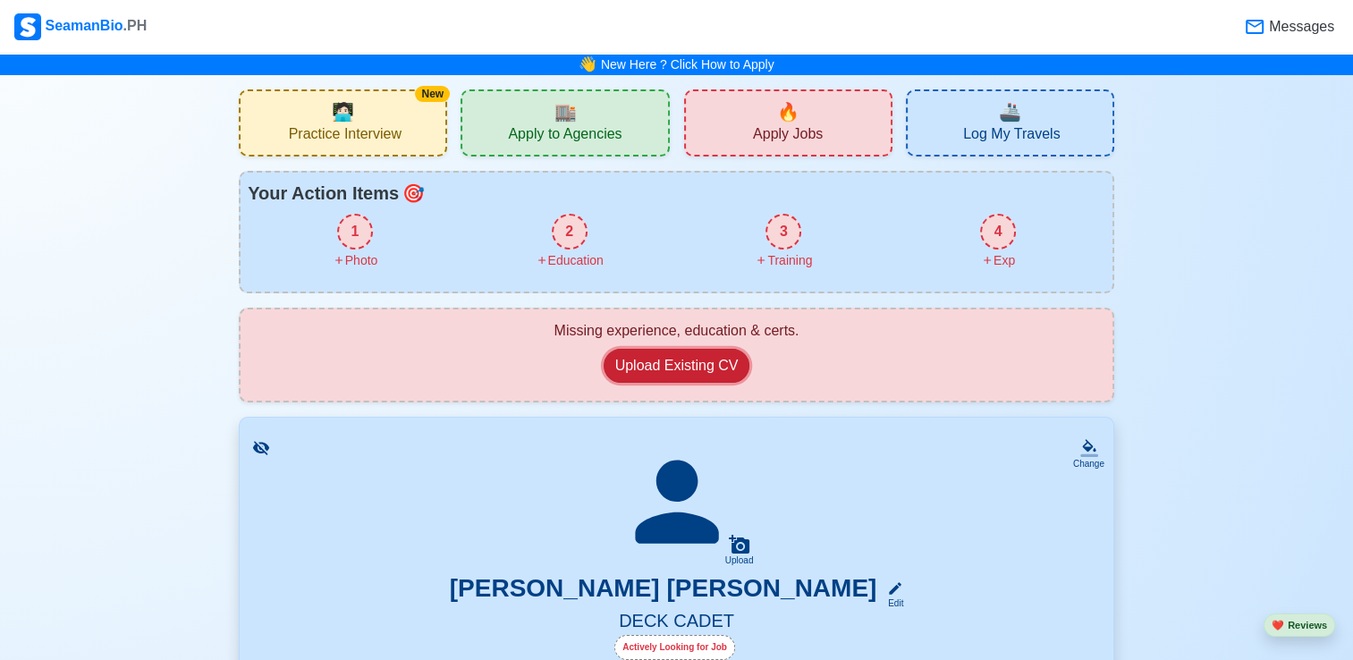
click at [656, 370] on button "Upload Existing CV" at bounding box center [677, 366] width 147 height 34
click at [716, 358] on button "Upload Existing CV" at bounding box center [677, 366] width 147 height 34
click at [784, 420] on div "Change Upload CHRISTIAN DAVE L. CALLOS Edit DECK CADET Actively Looking for Job…" at bounding box center [677, 650] width 876 height 466
click at [971, 126] on span "Log My Travels" at bounding box center [1011, 136] width 97 height 22
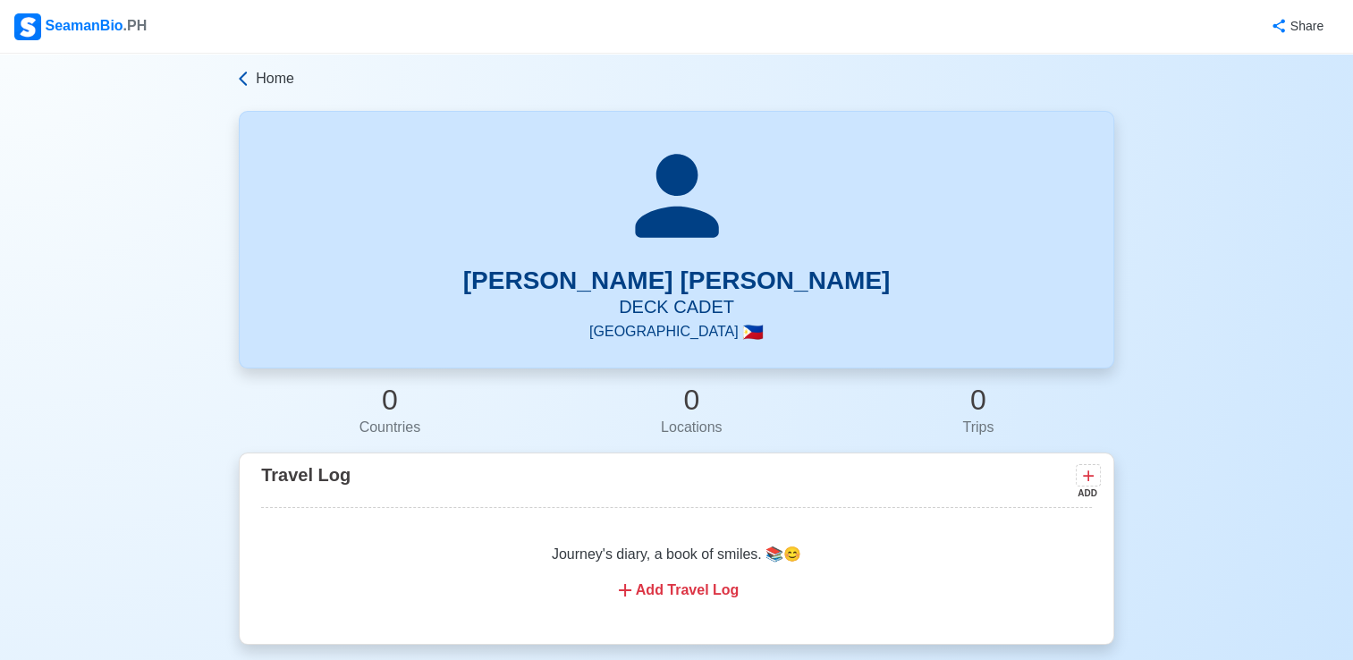
click at [240, 74] on icon at bounding box center [243, 79] width 18 height 18
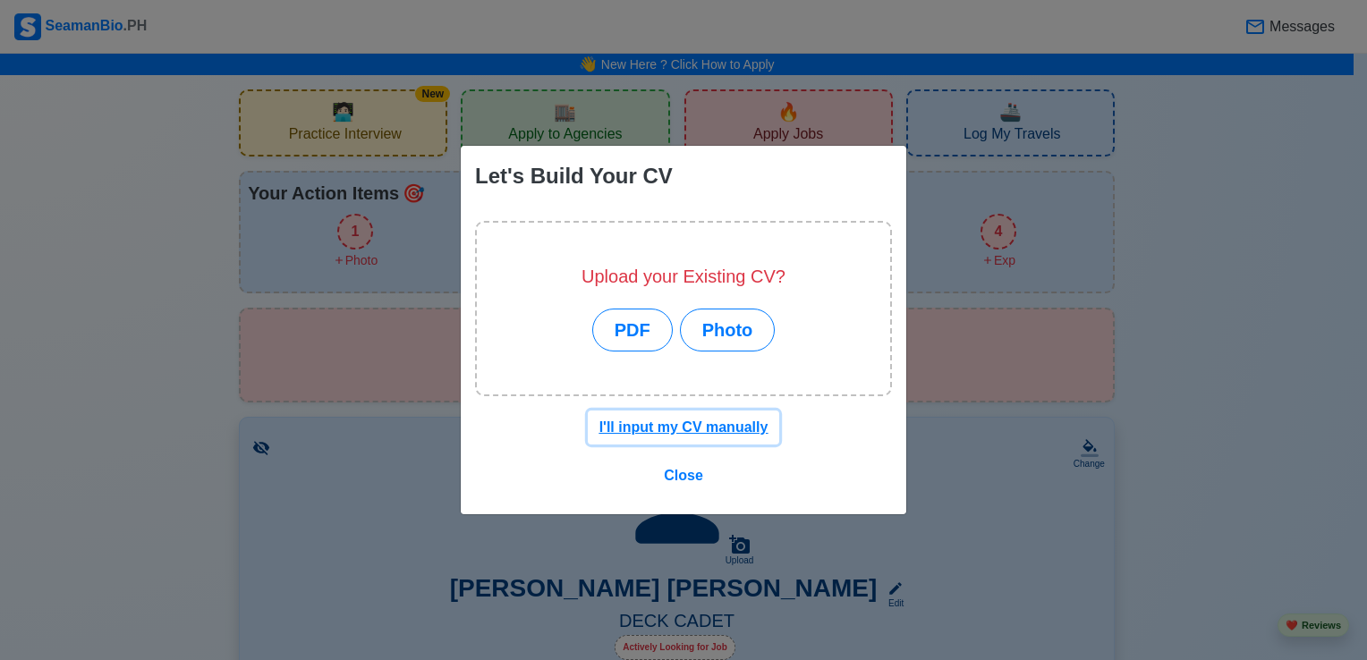
click at [692, 430] on u "I'll input my CV manually" at bounding box center [683, 427] width 169 height 15
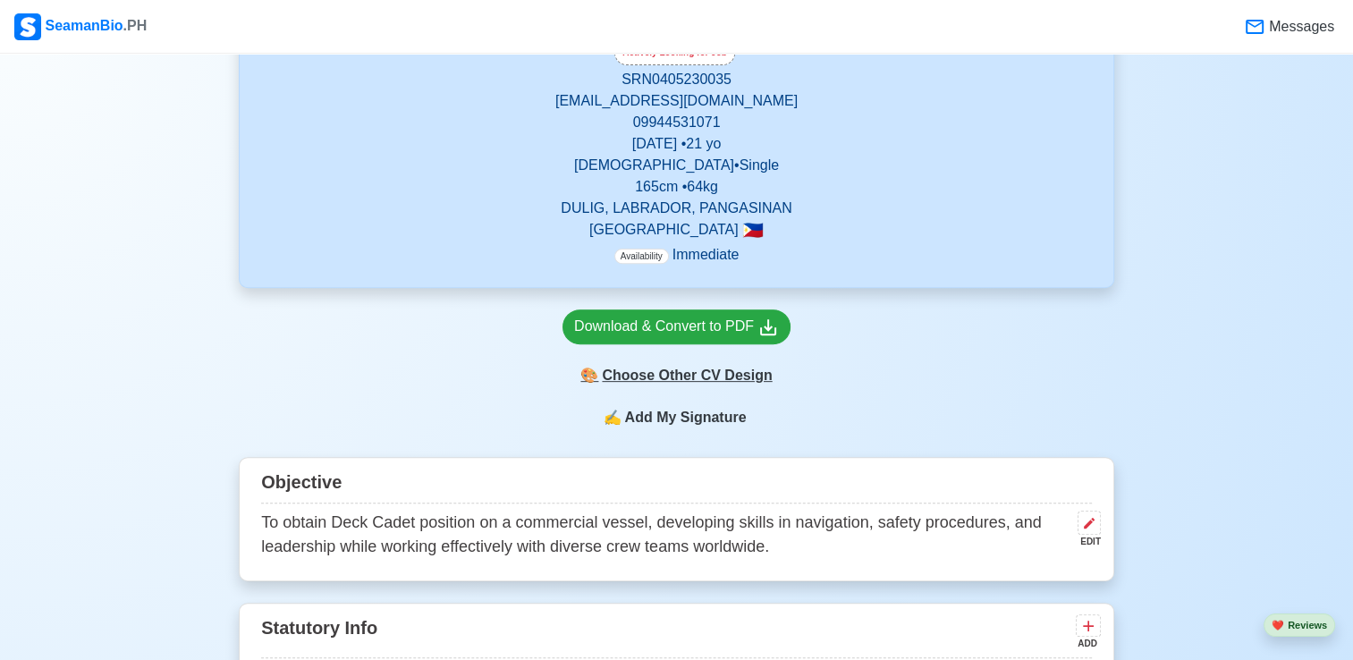
scroll to position [626, 0]
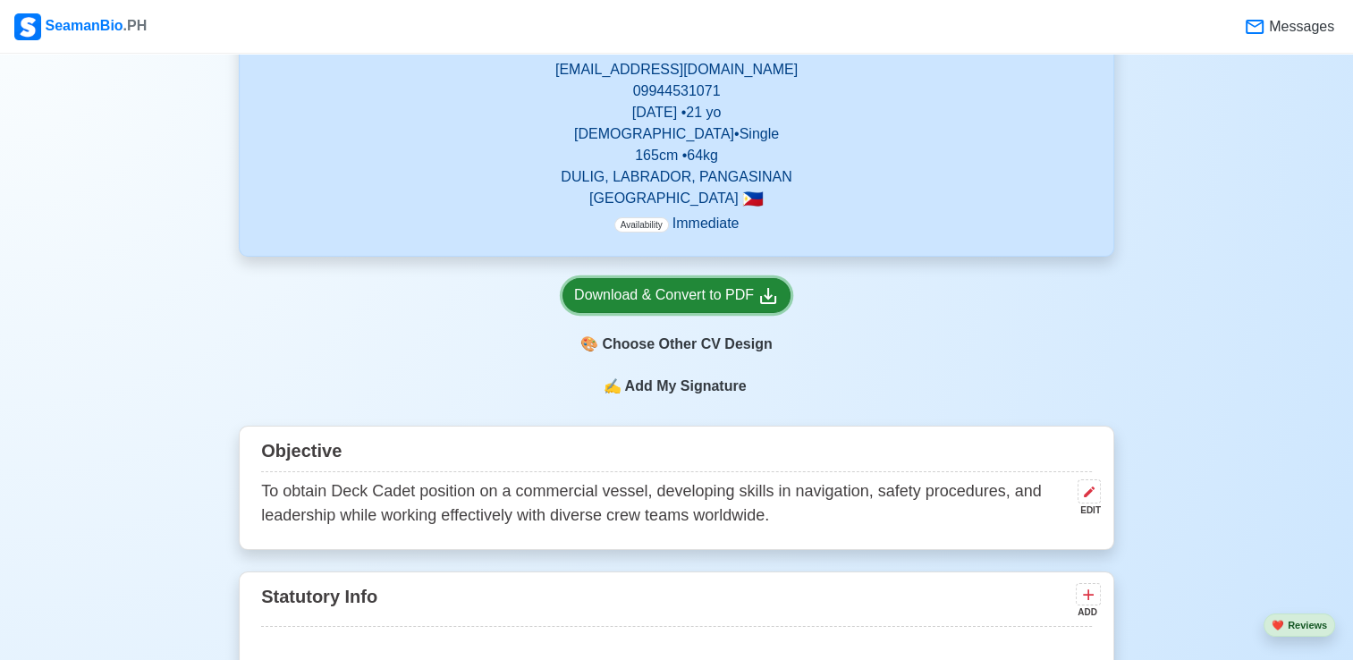
click at [733, 306] on div "Download & Convert to PDF" at bounding box center [676, 295] width 205 height 22
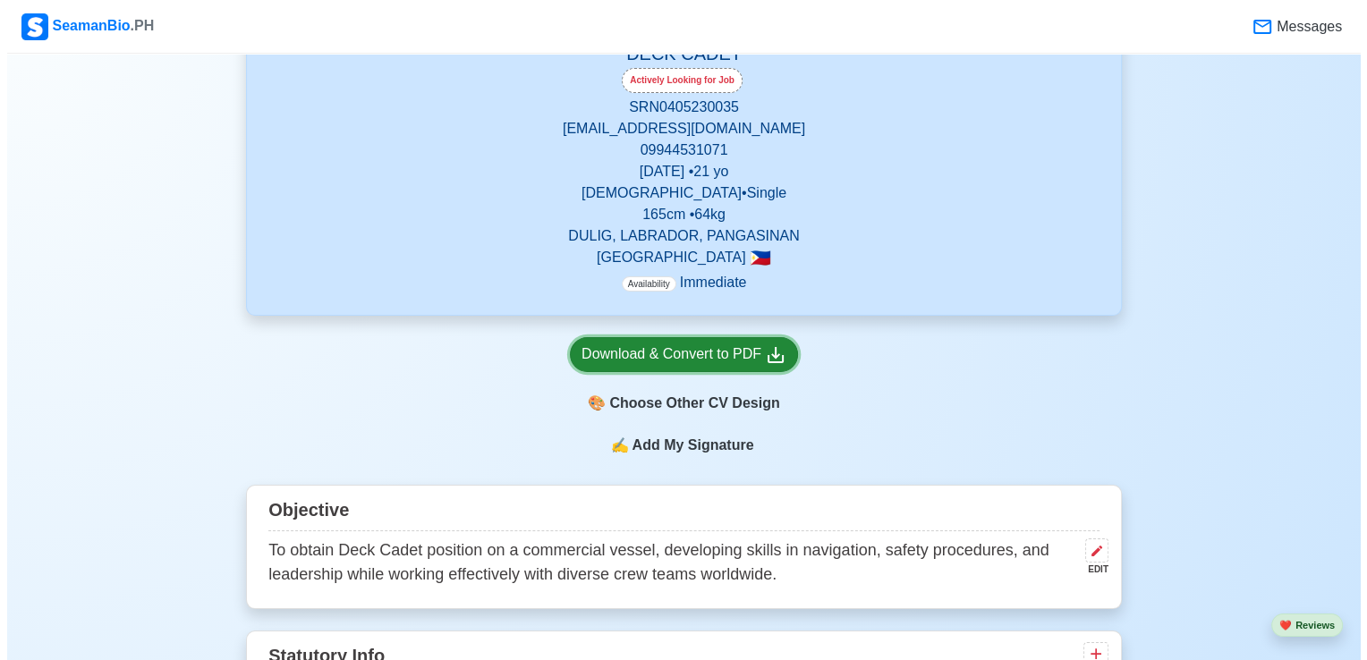
scroll to position [537, 0]
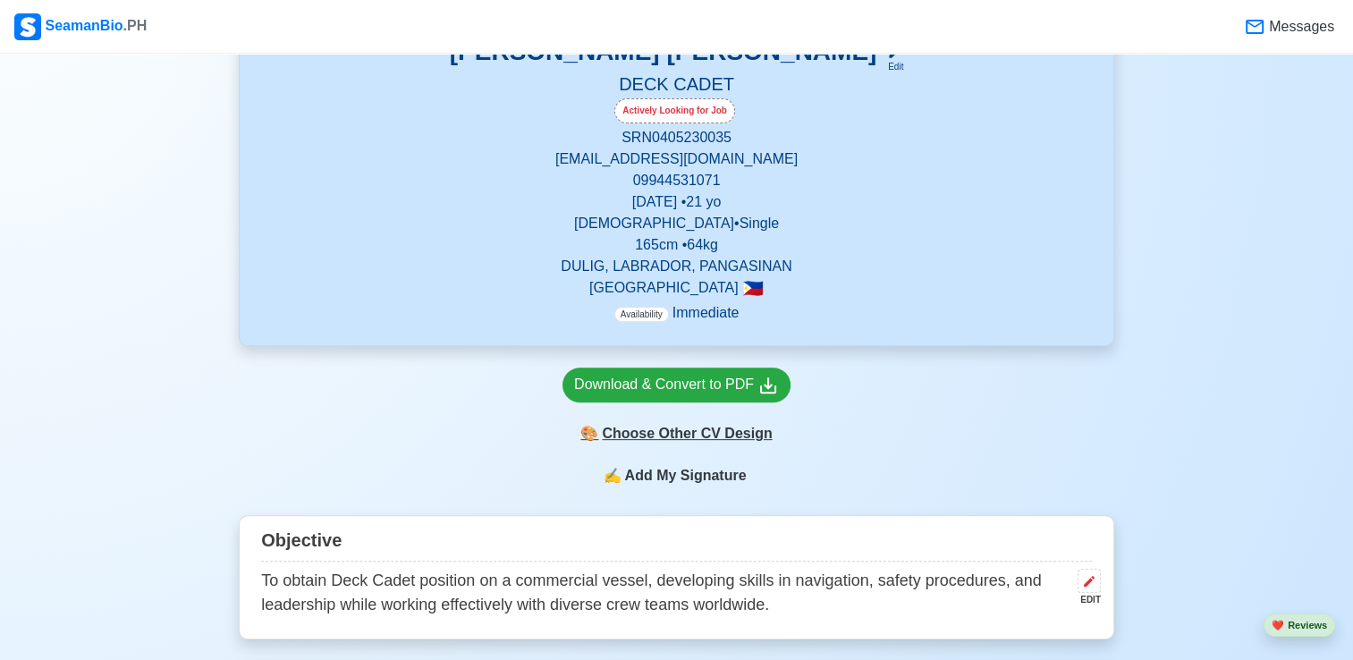
click at [777, 445] on div "🎨 Choose Other CV Design" at bounding box center [677, 434] width 228 height 34
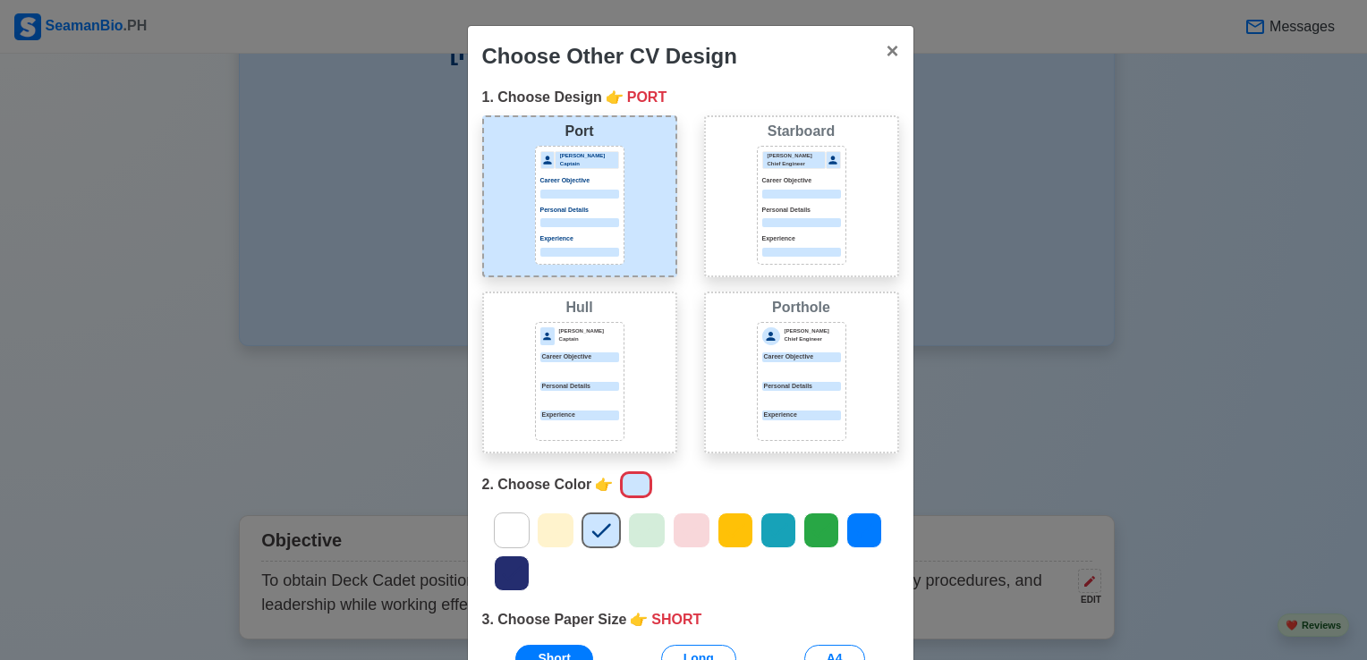
click at [843, 248] on div "Starboard Jeffrey Gil Chief Engineer Career Objective Personal Details Experien…" at bounding box center [801, 196] width 195 height 162
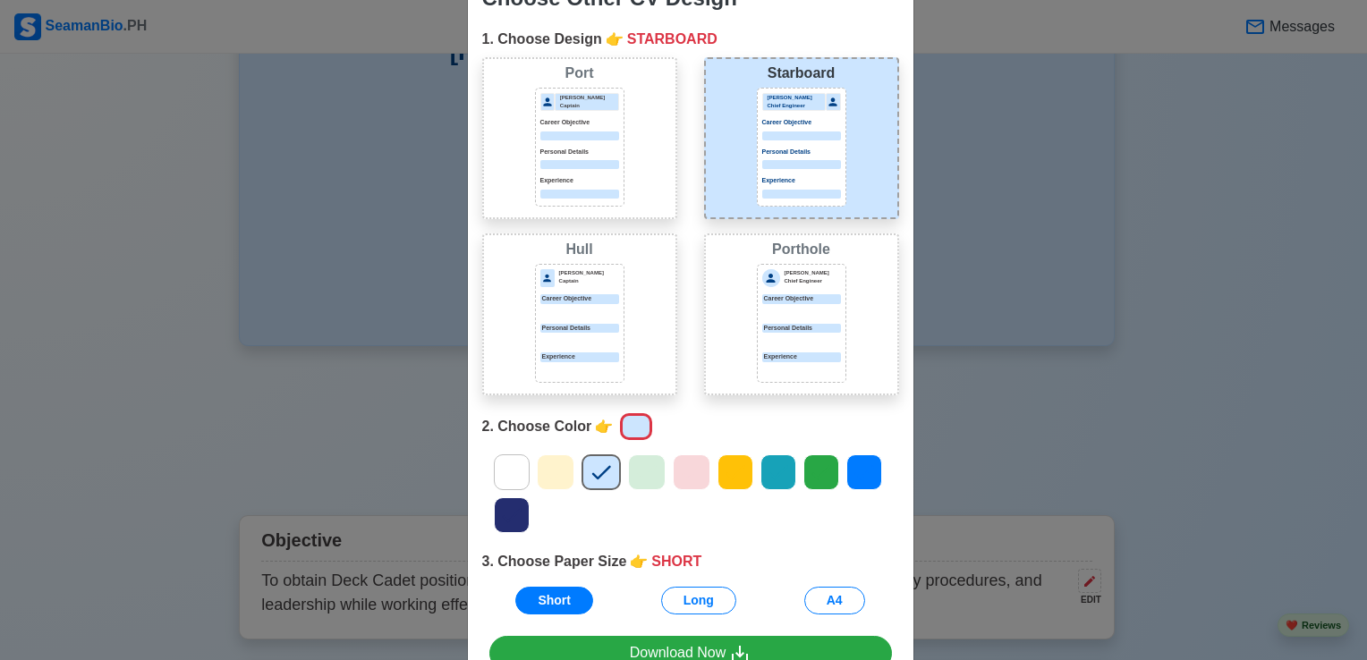
scroll to position [89, 0]
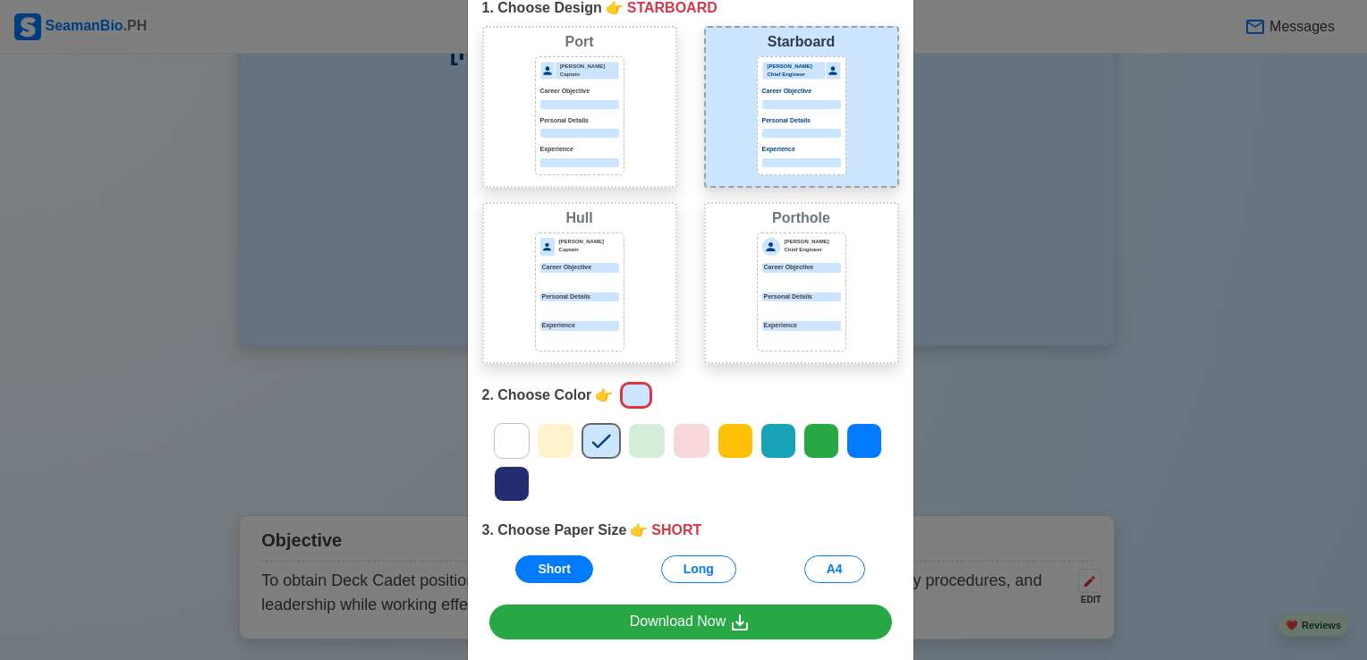
click at [512, 449] on icon at bounding box center [511, 441] width 27 height 27
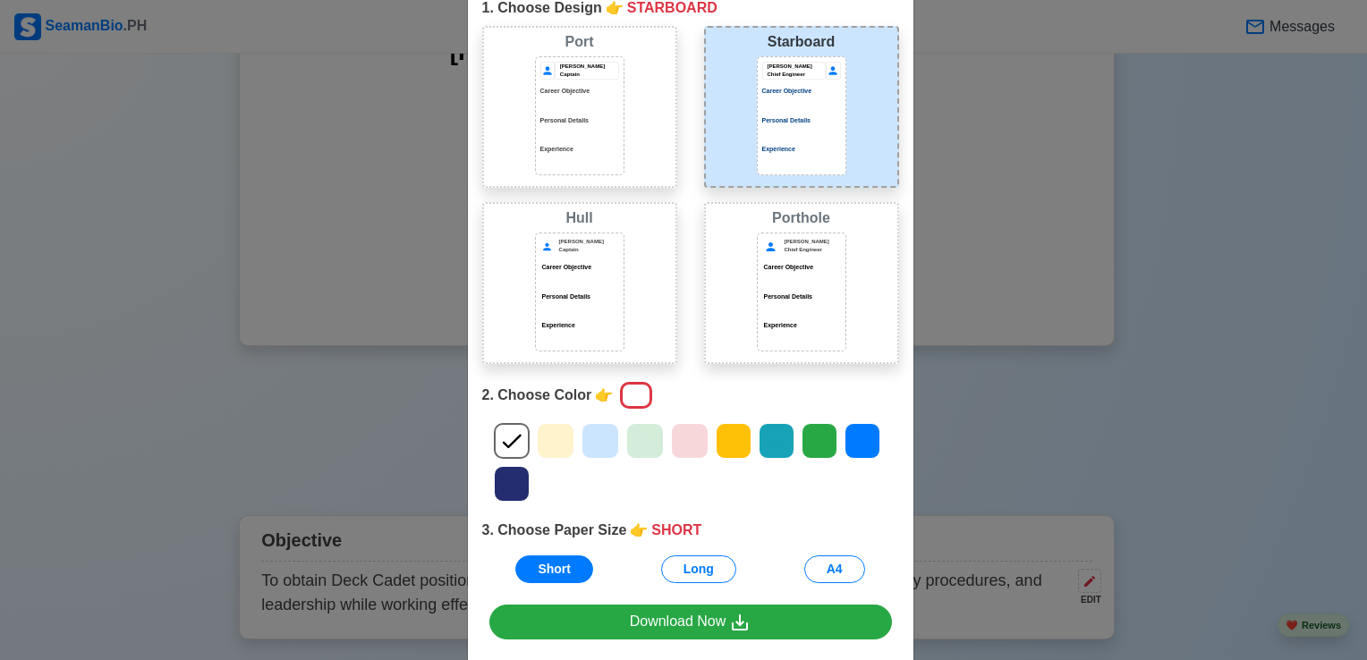
click at [543, 438] on icon at bounding box center [555, 441] width 27 height 27
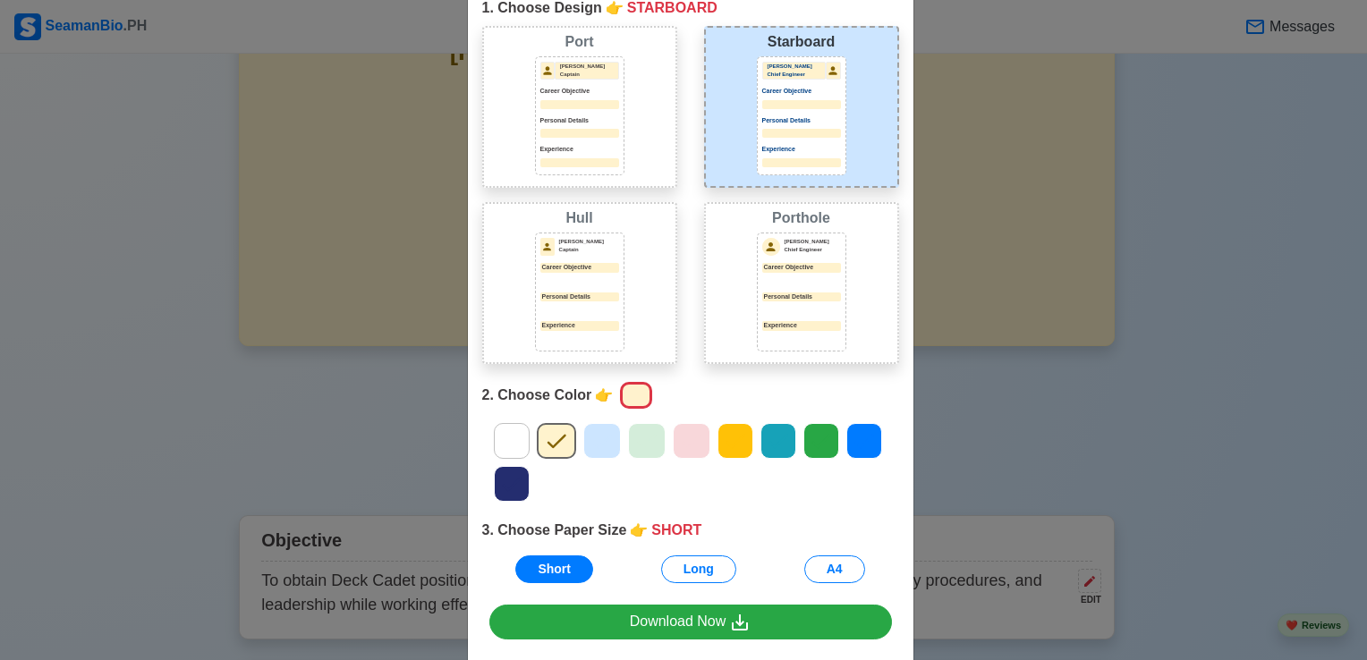
click at [599, 428] on icon at bounding box center [602, 441] width 27 height 27
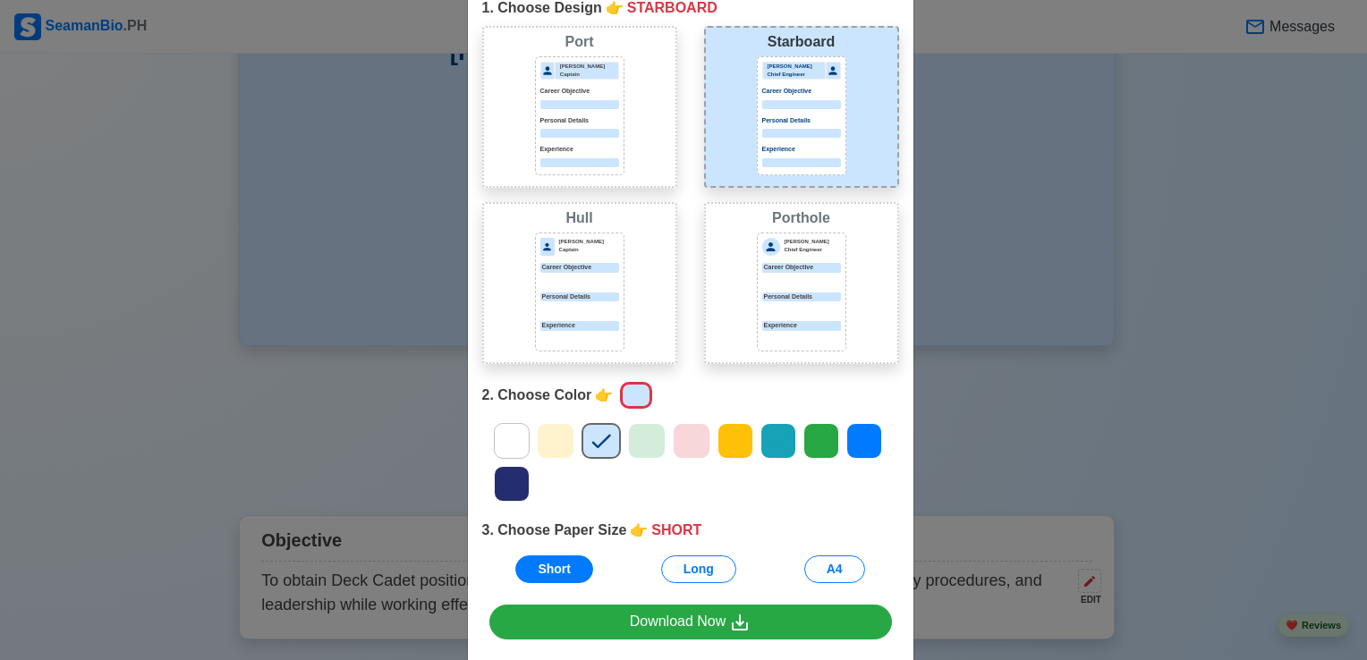
click at [852, 449] on icon at bounding box center [864, 441] width 27 height 27
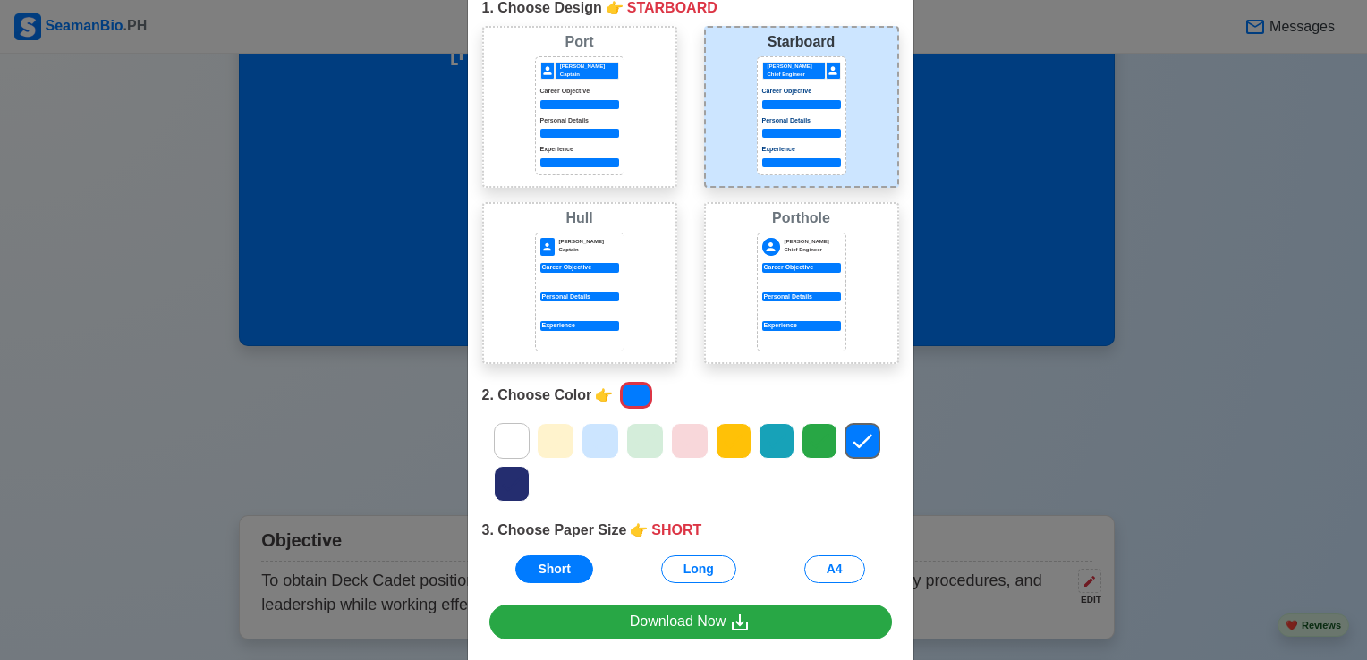
click at [806, 449] on icon at bounding box center [819, 441] width 27 height 27
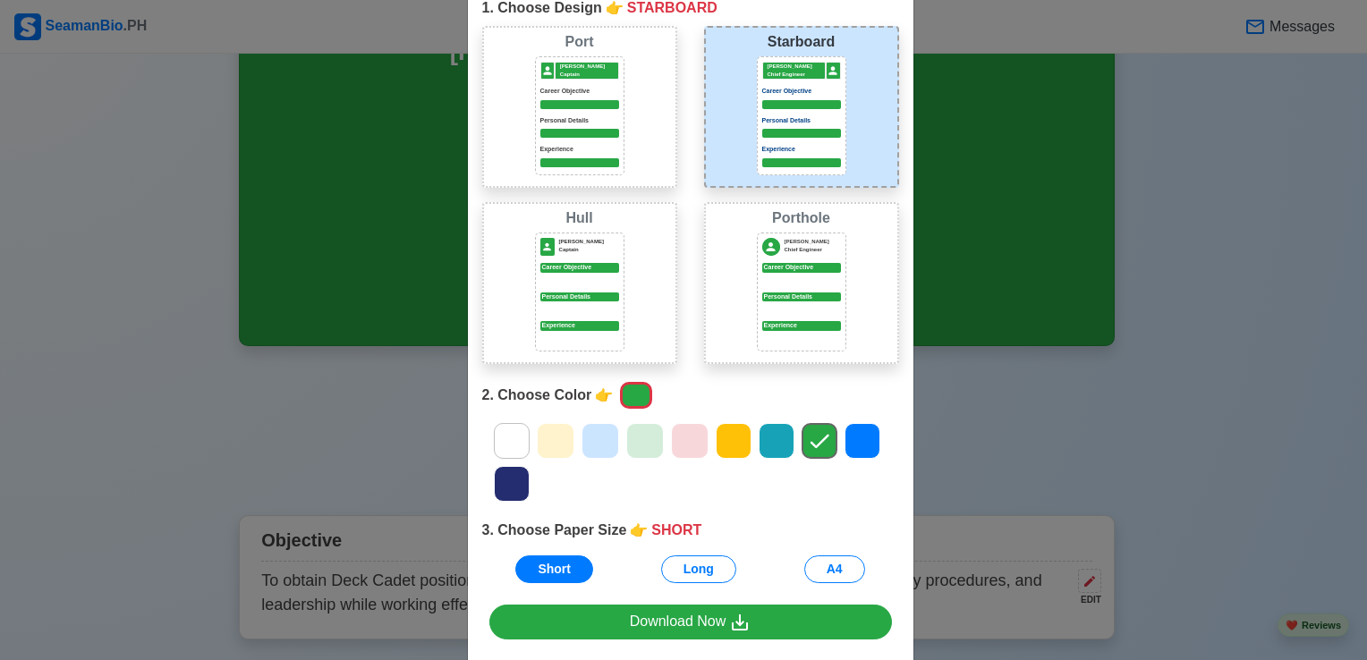
click at [774, 447] on icon at bounding box center [776, 441] width 27 height 27
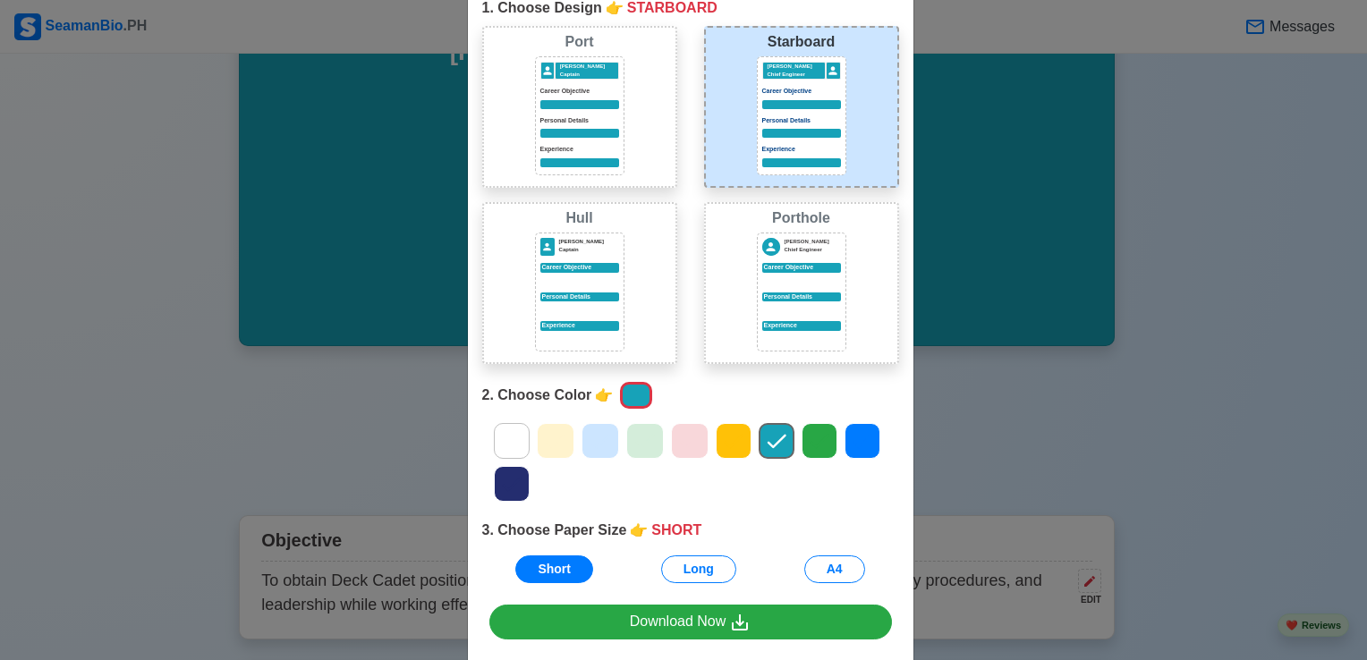
click at [727, 433] on icon at bounding box center [733, 441] width 27 height 27
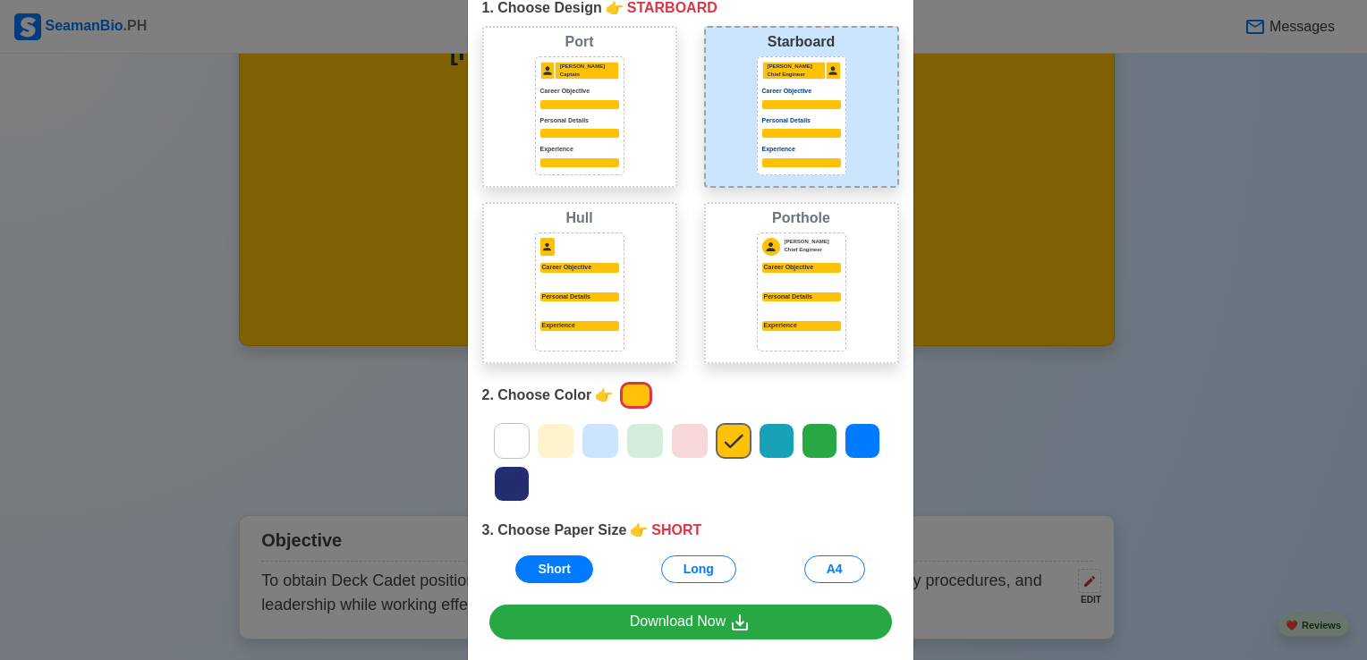
click at [693, 439] on icon at bounding box center [689, 441] width 27 height 27
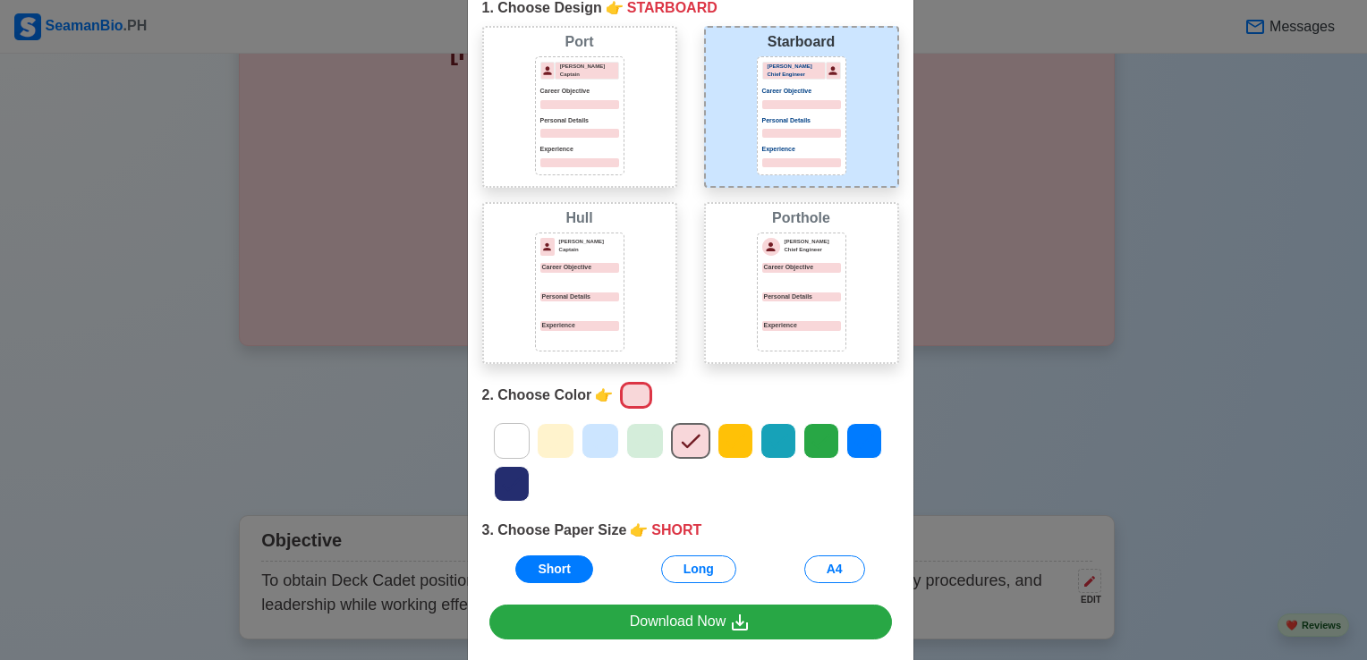
click at [649, 445] on icon at bounding box center [645, 441] width 27 height 27
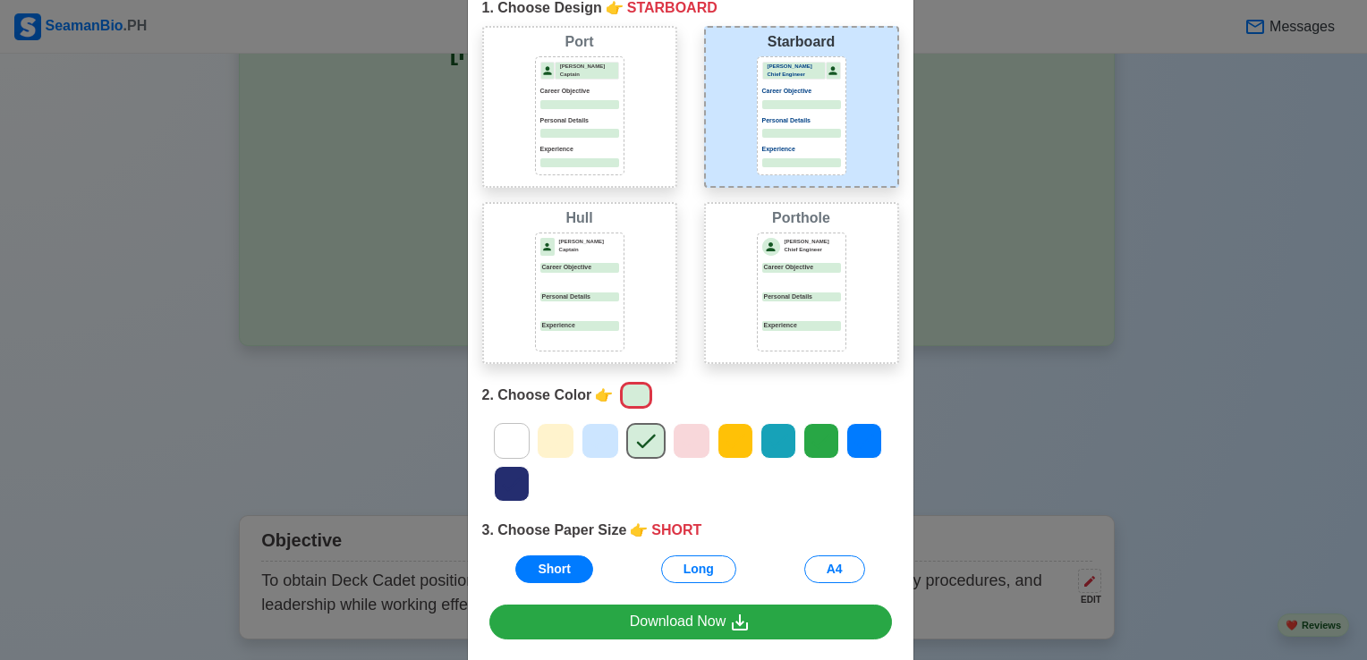
click at [591, 451] on icon at bounding box center [600, 441] width 27 height 27
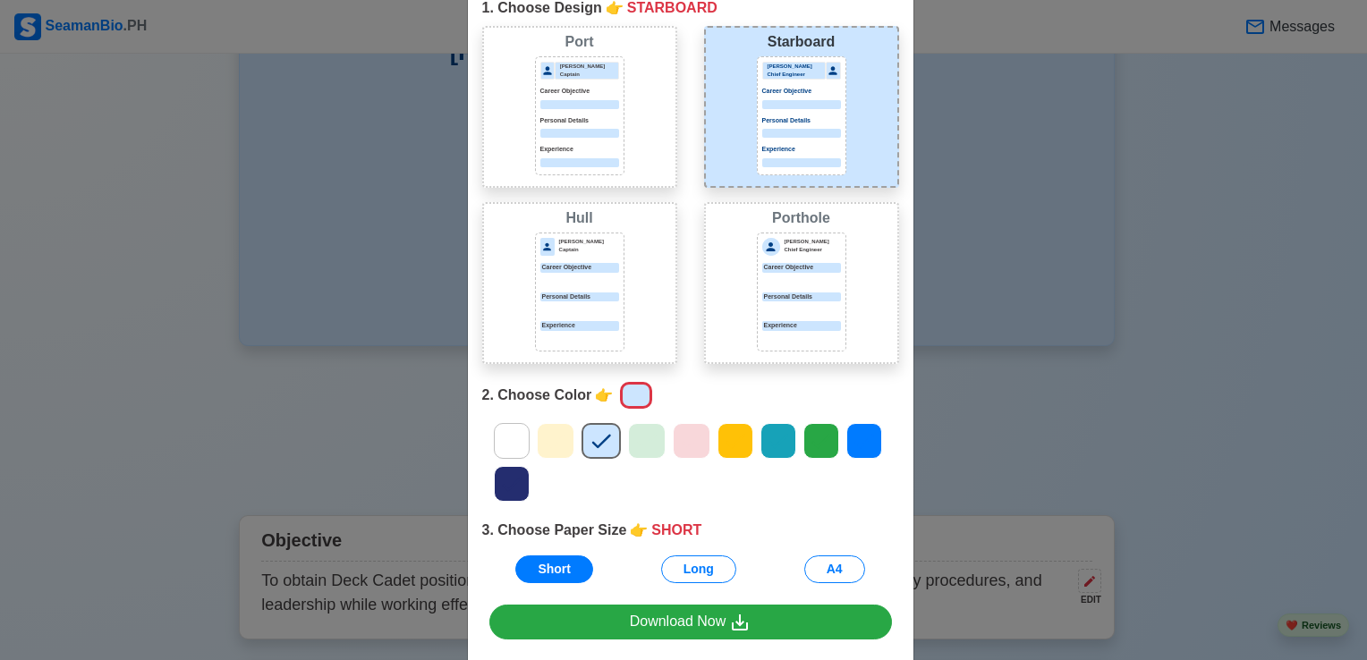
click at [565, 447] on div at bounding box center [556, 441] width 38 height 36
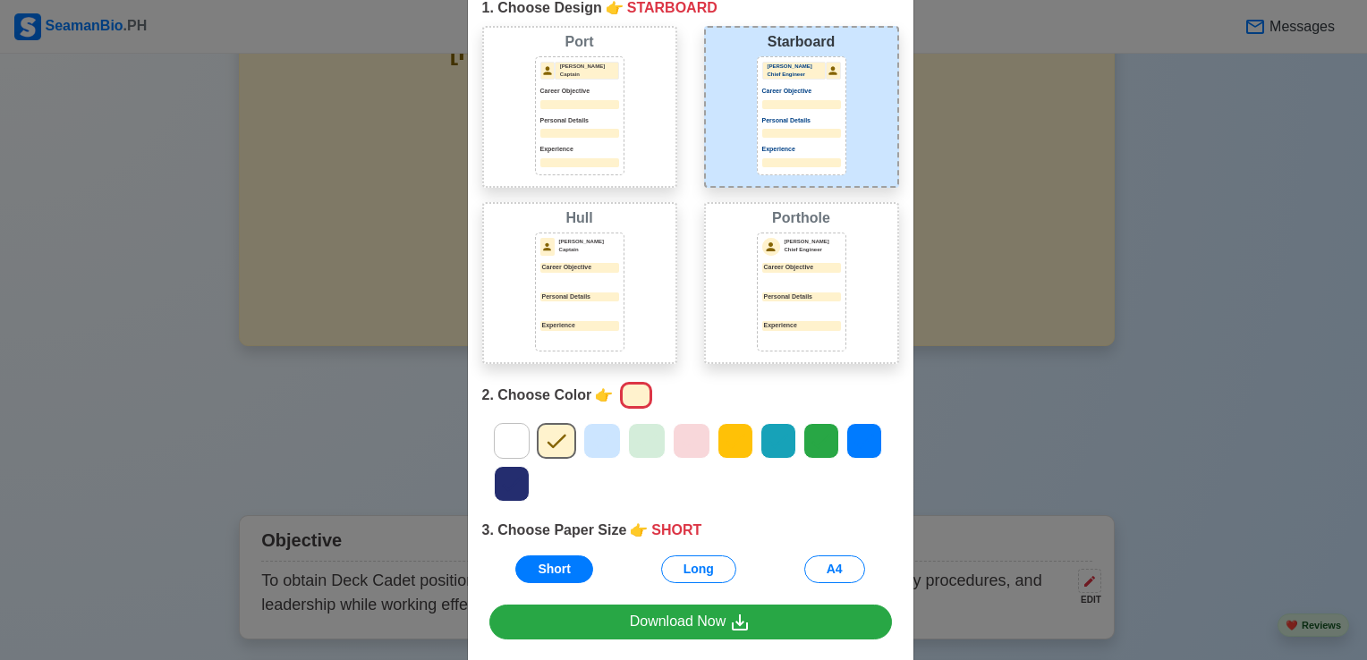
click at [589, 442] on icon at bounding box center [602, 441] width 27 height 27
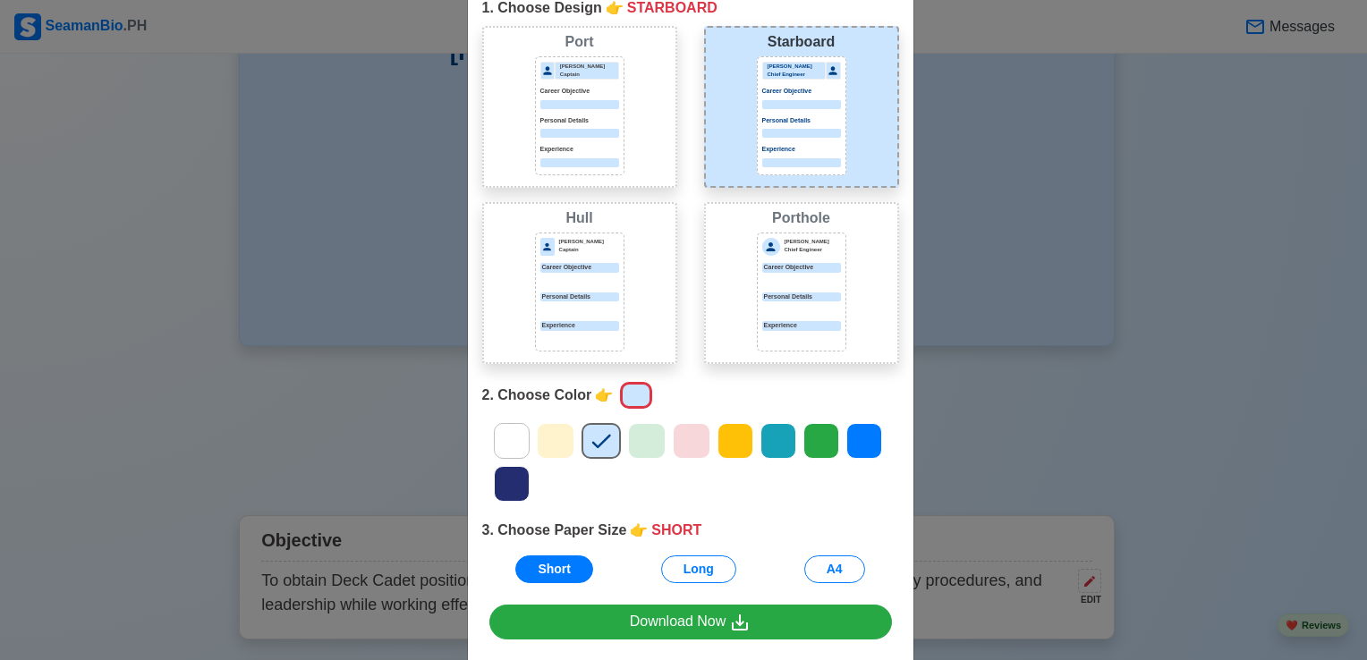
click at [505, 445] on icon at bounding box center [511, 441] width 27 height 27
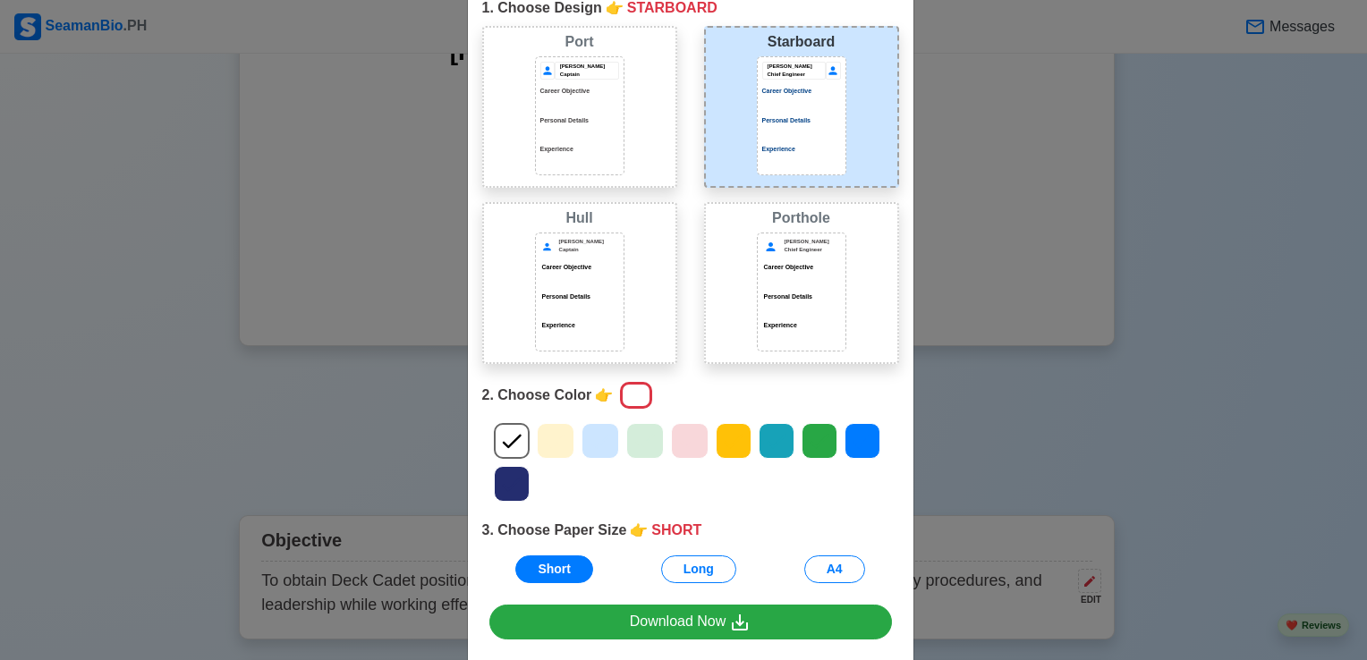
click at [590, 435] on icon at bounding box center [600, 441] width 27 height 27
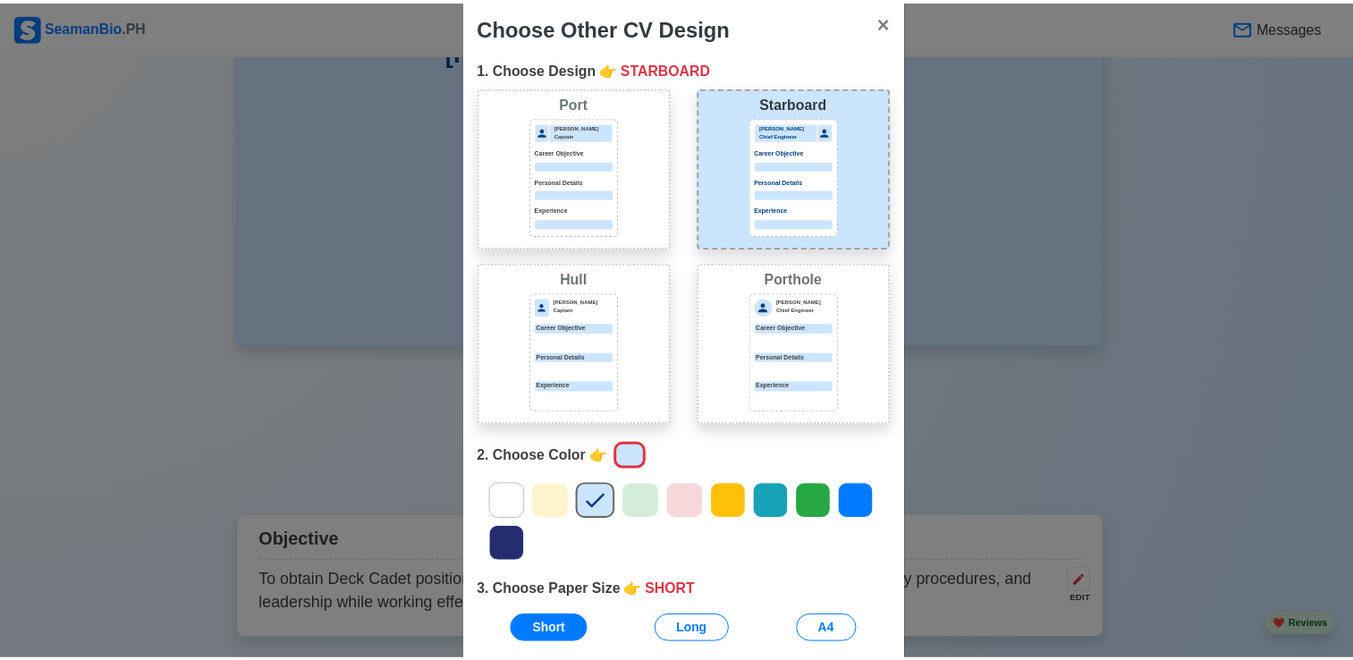
scroll to position [0, 0]
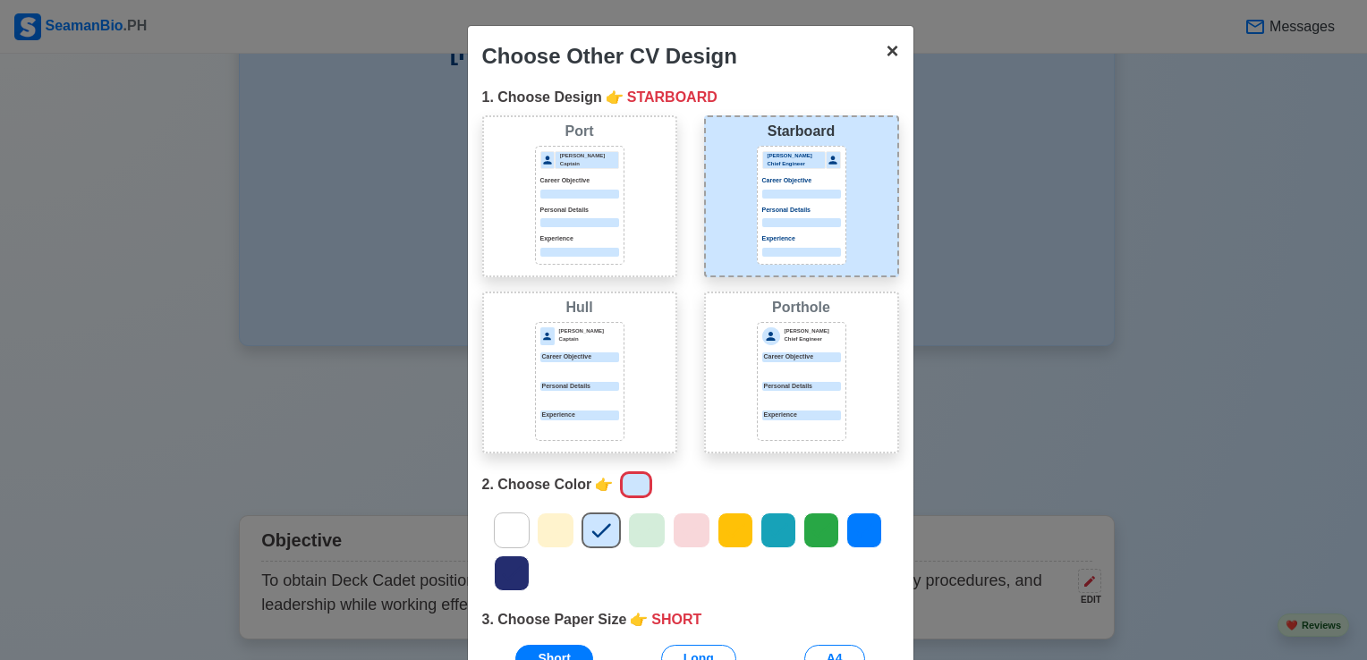
click at [898, 55] on button "× Close" at bounding box center [891, 51] width 41 height 50
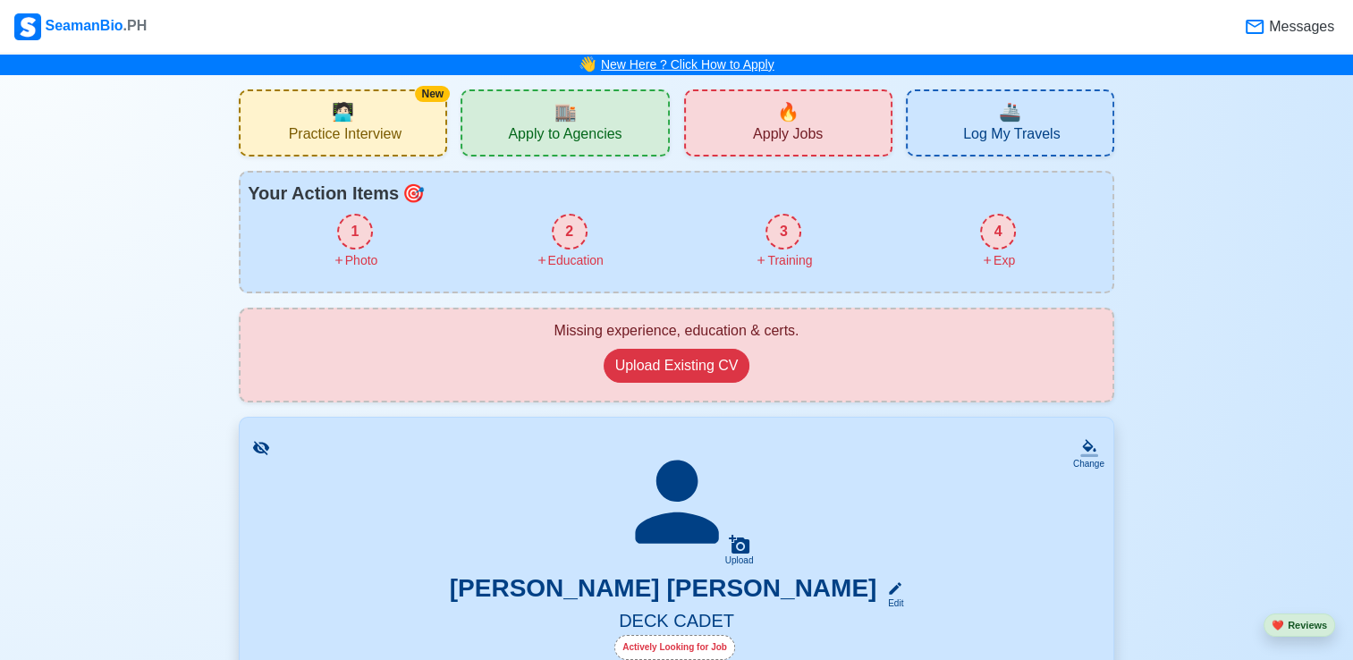
click at [673, 66] on link "New Here ? Click How to Apply" at bounding box center [688, 64] width 174 height 14
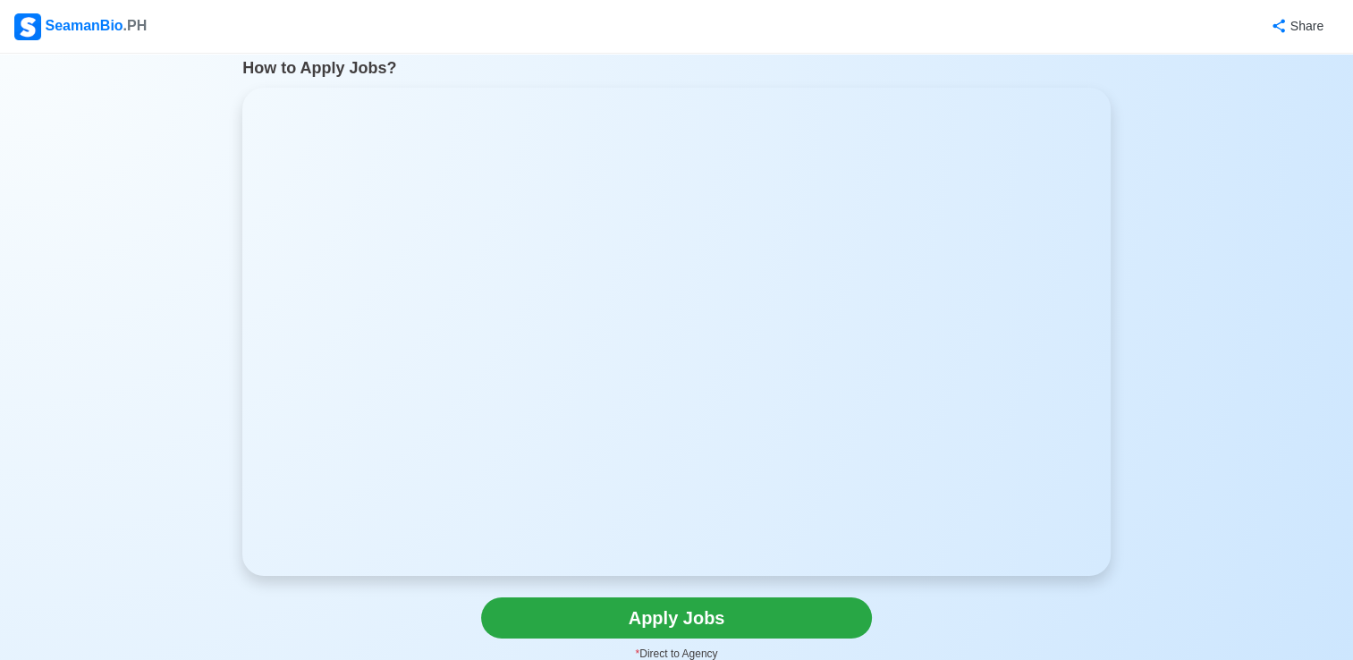
scroll to position [89, 0]
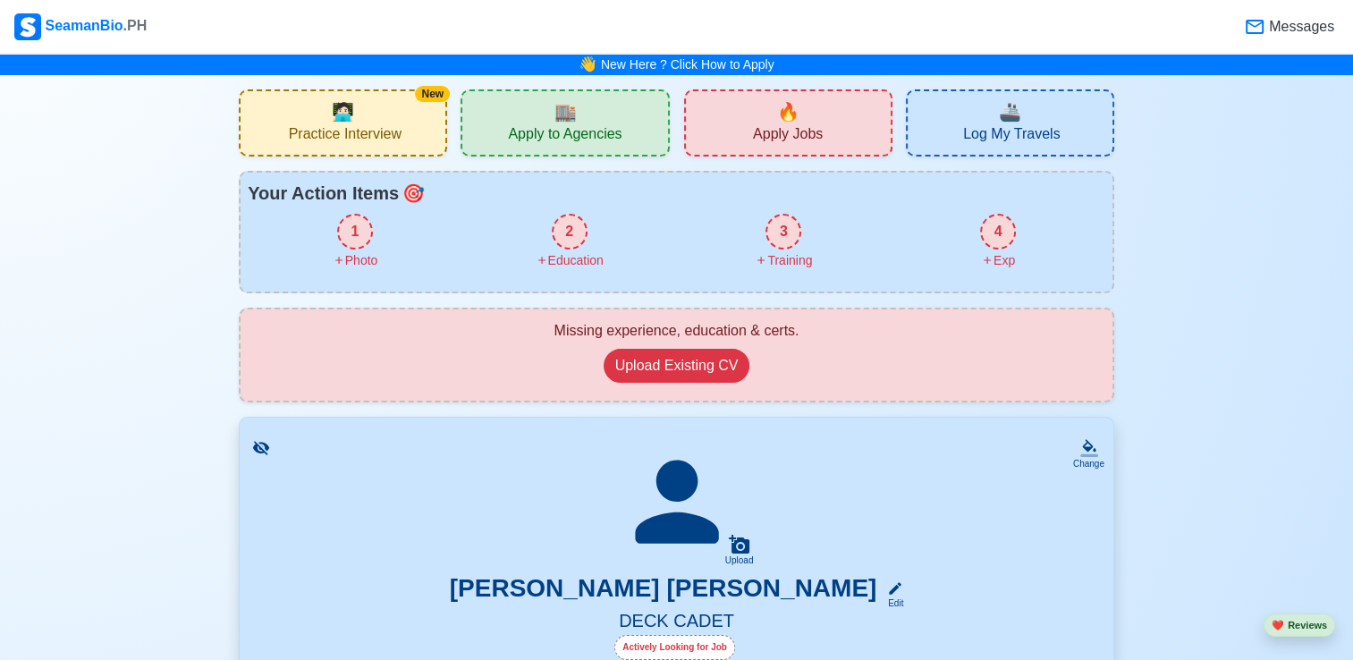
click at [598, 118] on div "🏬 Apply to Agencies" at bounding box center [565, 122] width 208 height 67
